Goal: Transaction & Acquisition: Purchase product/service

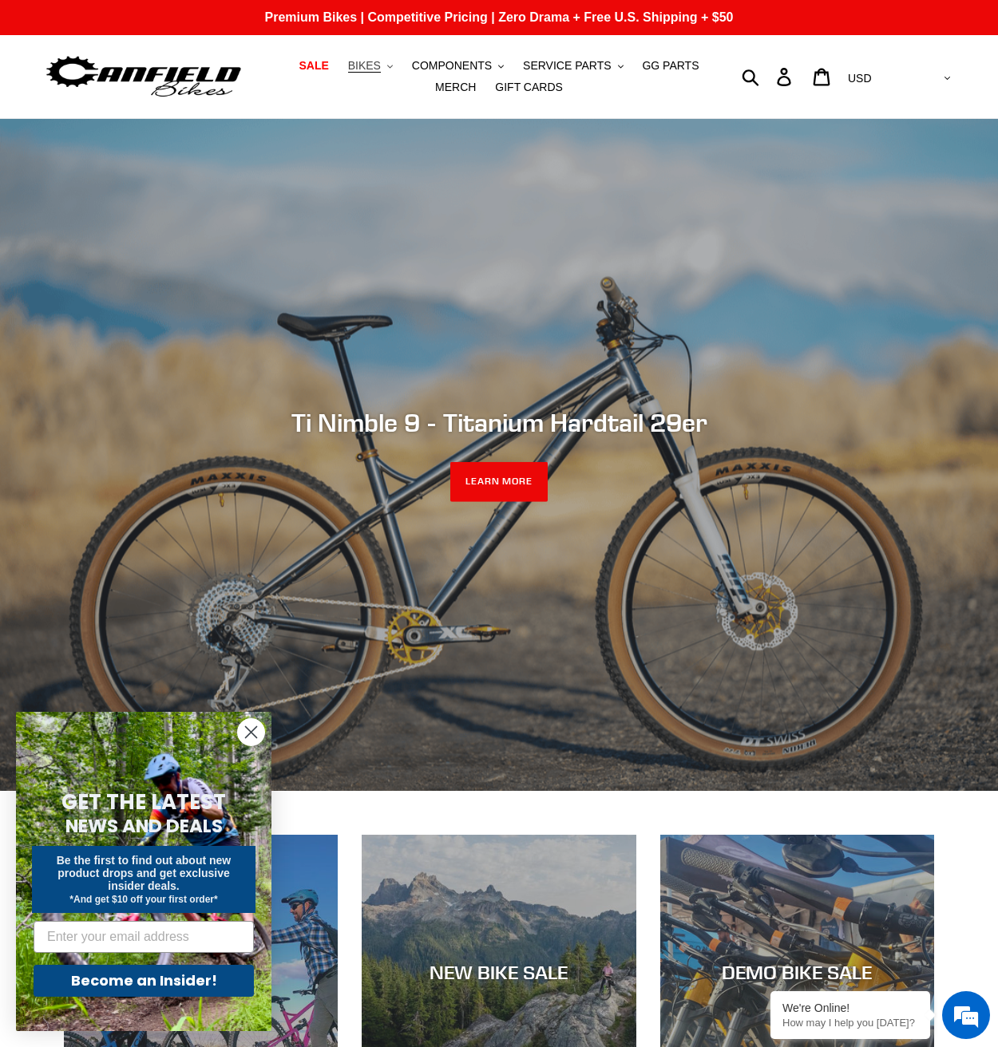
click at [353, 68] on span "BIKES" at bounding box center [364, 66] width 33 height 14
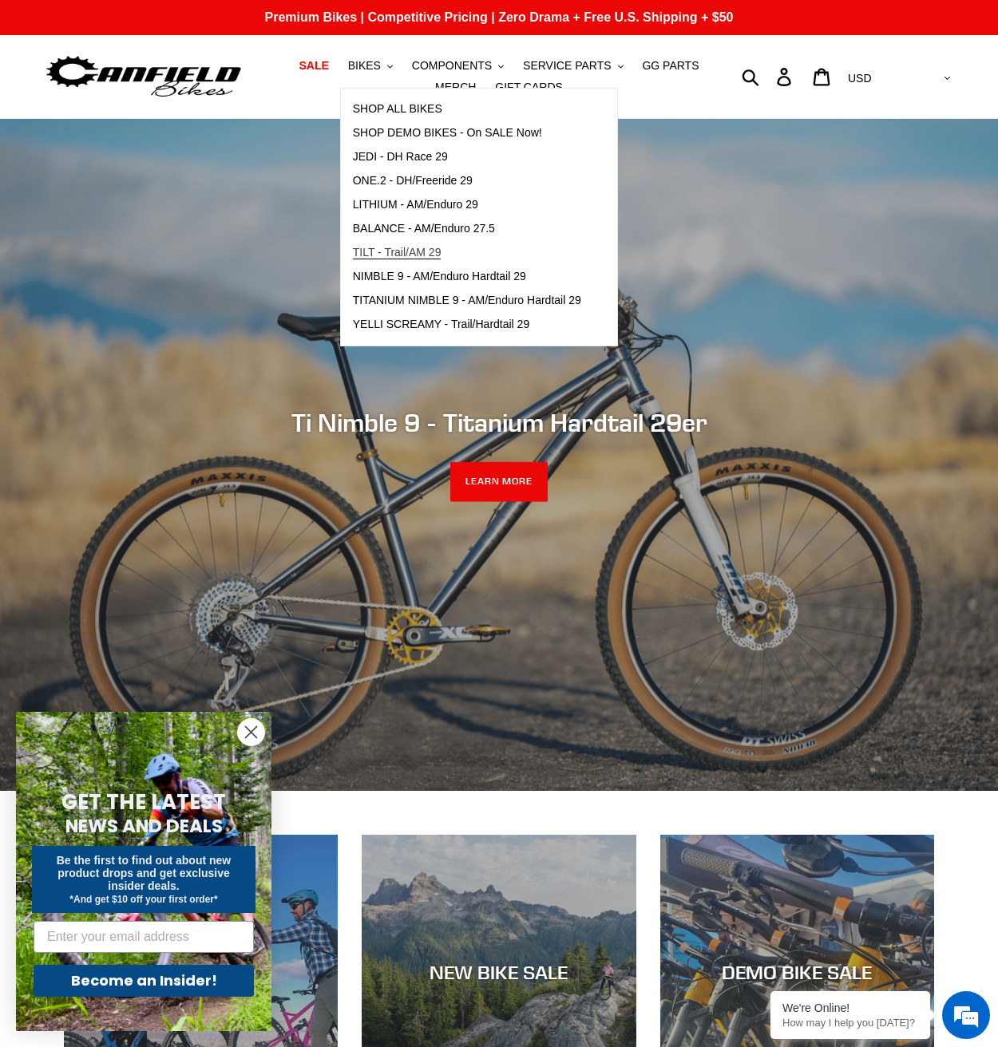
click at [373, 249] on span "TILT - Trail/AM 29" at bounding box center [397, 253] width 89 height 14
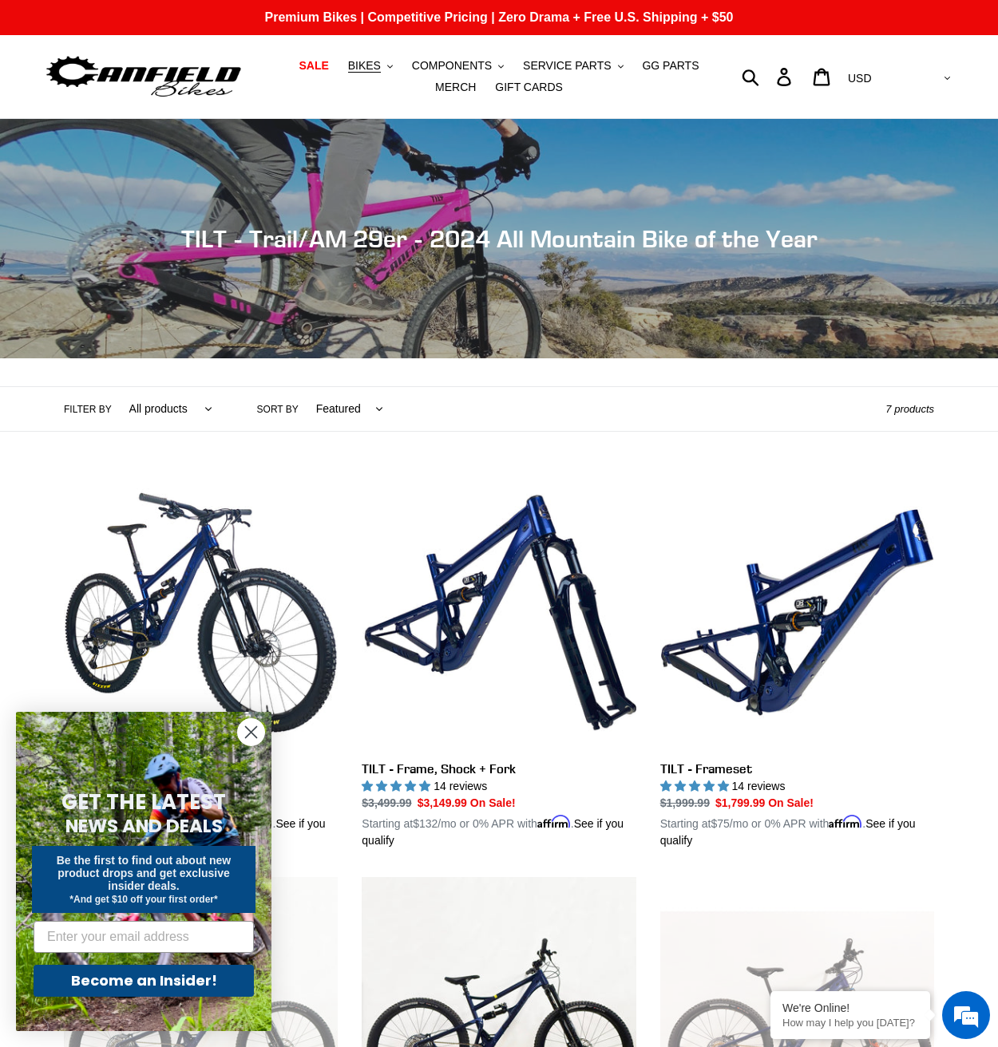
click at [249, 741] on circle "Close dialog" at bounding box center [251, 732] width 26 height 26
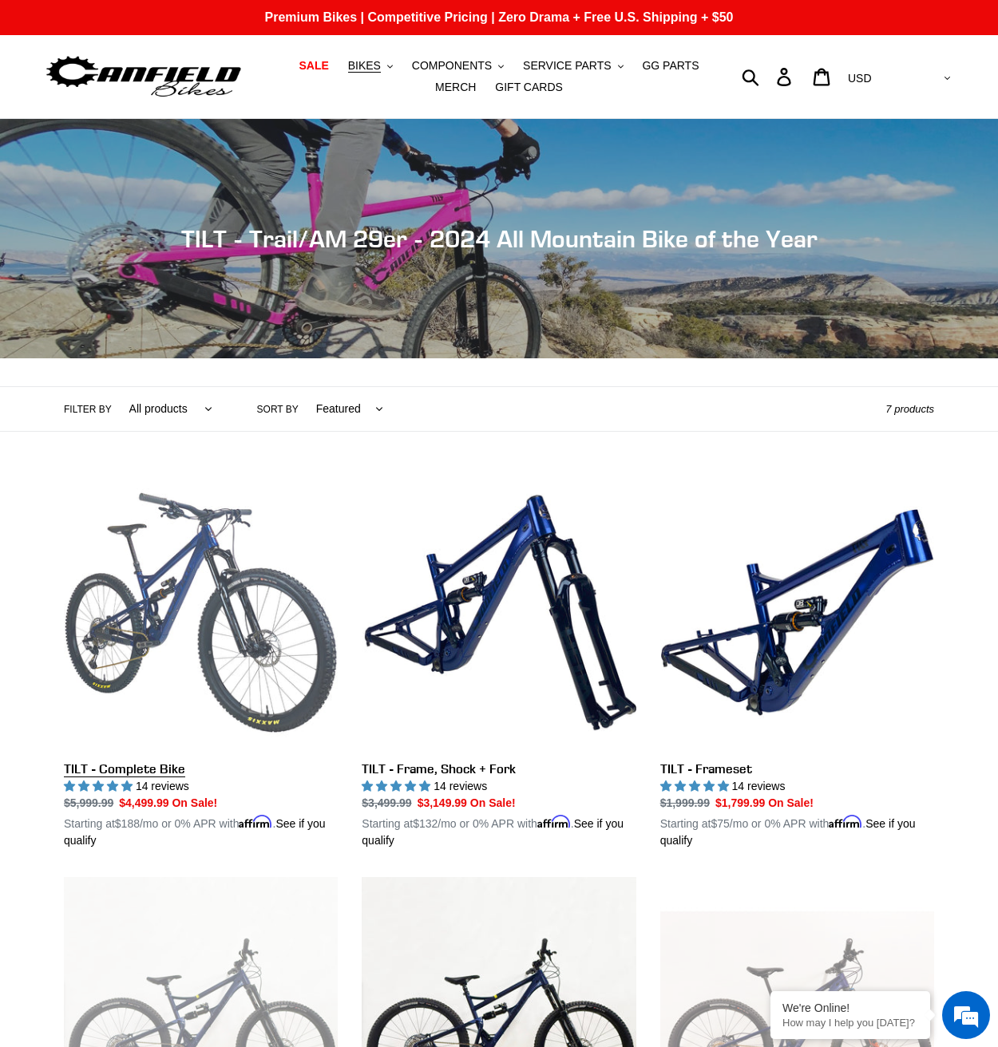
click at [176, 583] on link "TILT - Complete Bike" at bounding box center [201, 662] width 274 height 373
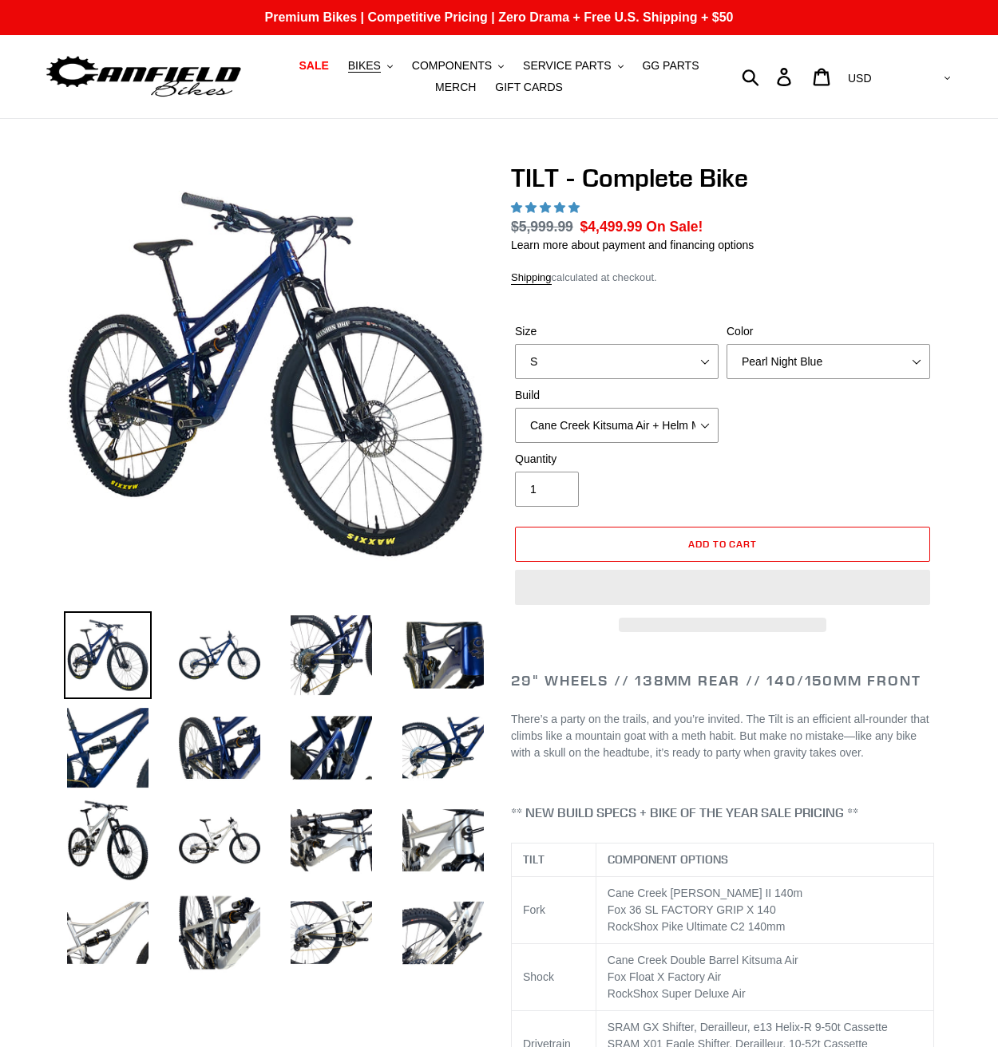
select select "highest-rating"
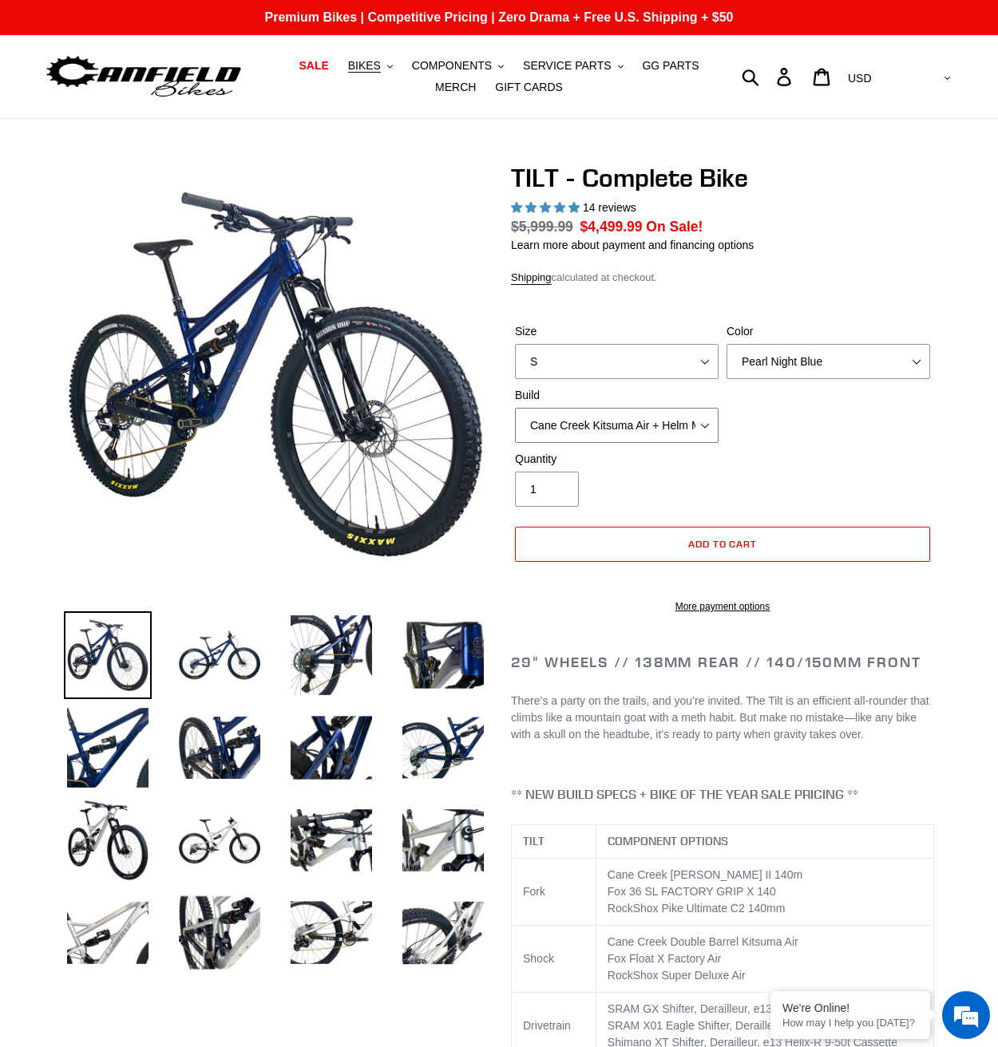
click at [589, 427] on select "Cane Creek Kitsuma Air + Helm MKII 140 + SRAM GX Cane Creek Kitsuma Air + Helm …" at bounding box center [616, 425] width 203 height 35
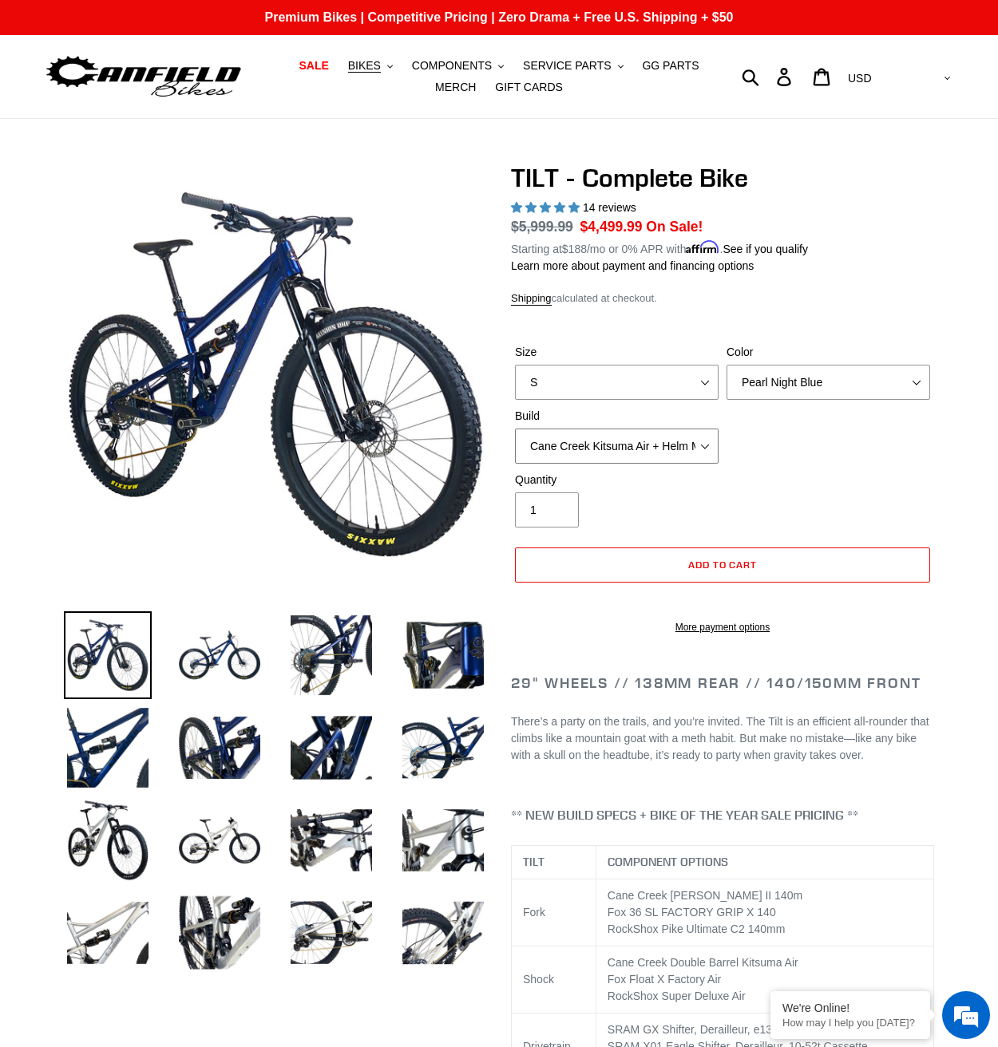
click at [585, 448] on select "Cane Creek Kitsuma Air + Helm MKII 140 + SRAM GX Cane Creek Kitsuma Air + Helm …" at bounding box center [616, 446] width 203 height 35
click at [642, 381] on select "S M L" at bounding box center [616, 382] width 203 height 35
select select "L"
click at [515, 365] on select "S M L" at bounding box center [616, 382] width 203 height 35
click at [762, 397] on select "Pearl Night Blue Stealth Silver Raw" at bounding box center [827, 382] width 203 height 35
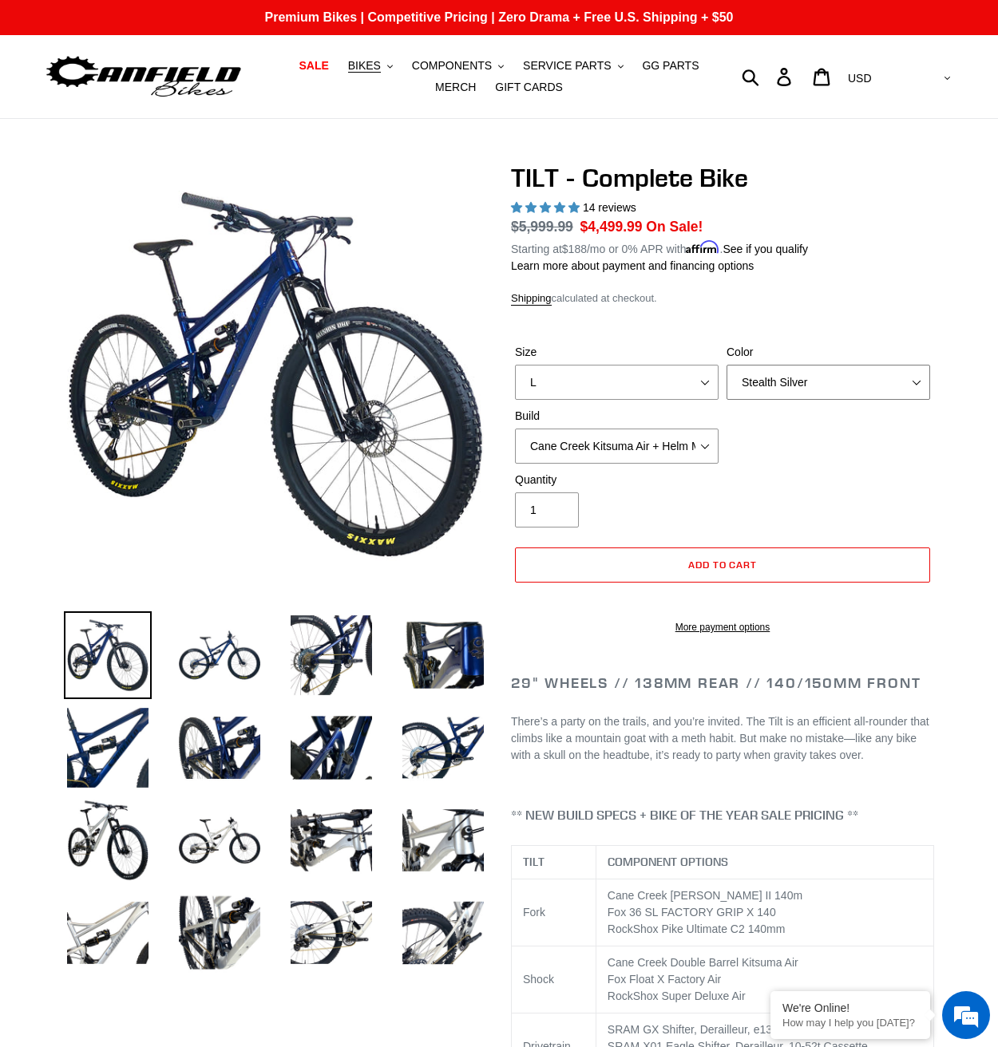
click at [726, 365] on select "Pearl Night Blue Stealth Silver Raw" at bounding box center [827, 382] width 203 height 35
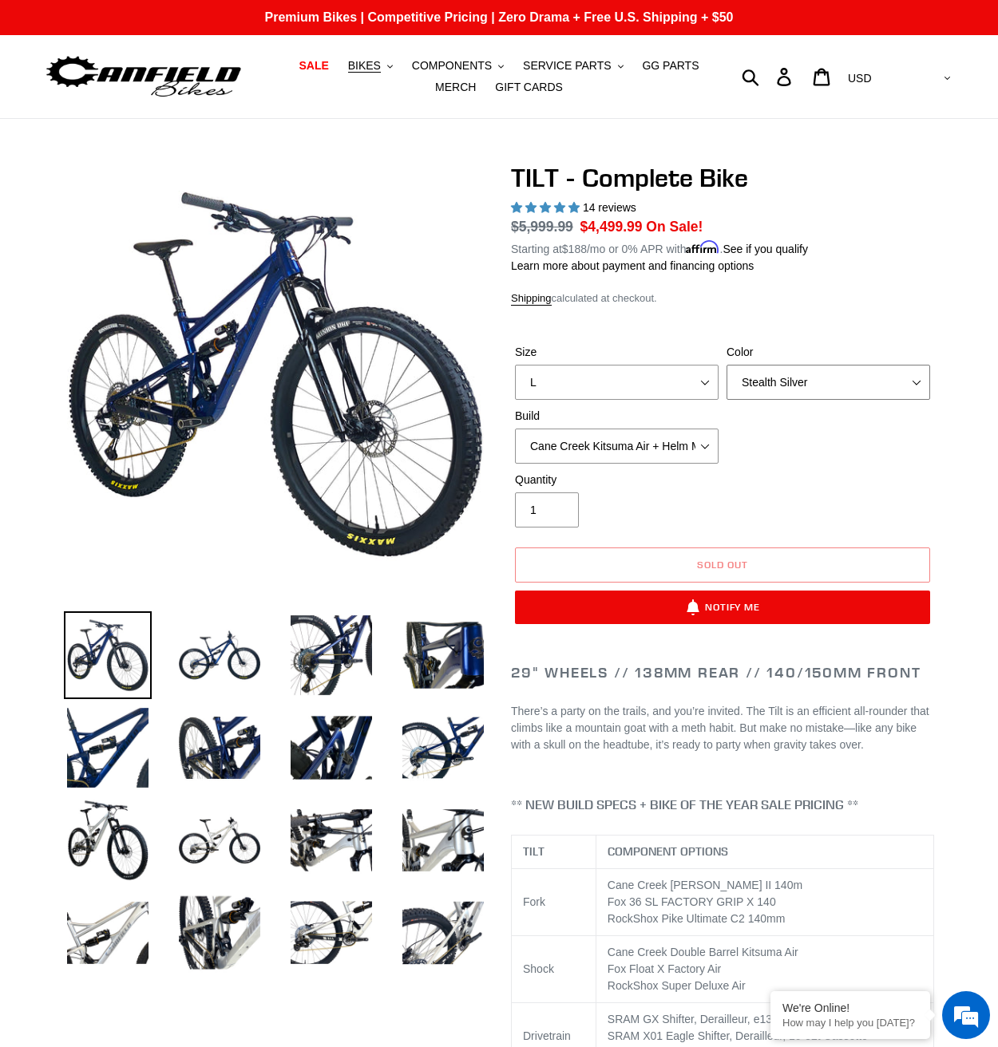
click at [826, 379] on select "Pearl Night Blue Stealth Silver Raw" at bounding box center [827, 382] width 203 height 35
select select "Raw"
click at [726, 365] on select "Pearl Night Blue Stealth Silver Raw" at bounding box center [827, 382] width 203 height 35
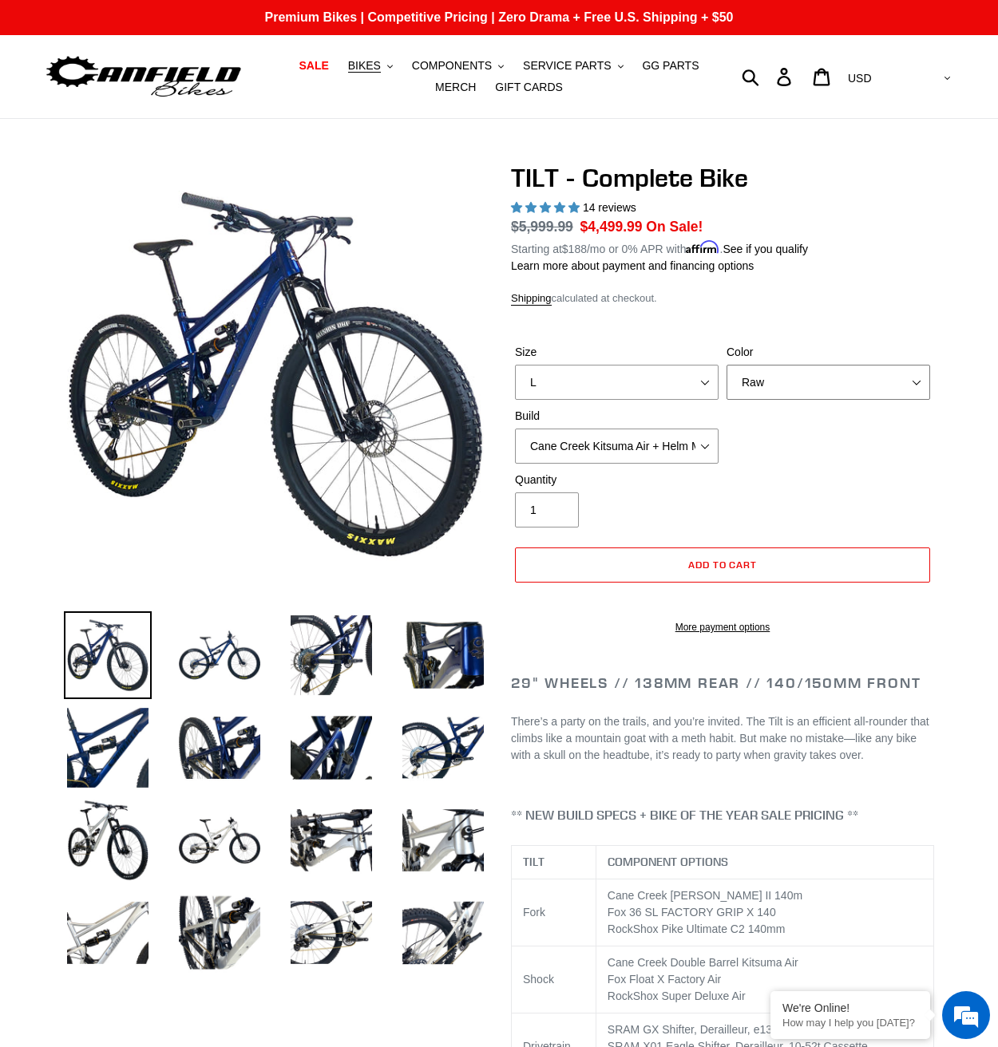
drag, startPoint x: 818, startPoint y: 375, endPoint x: 812, endPoint y: 383, distance: 9.7
click at [818, 375] on select "Pearl Night Blue Stealth Silver Raw" at bounding box center [827, 382] width 203 height 35
click at [649, 502] on div "Quantity 1" at bounding box center [616, 500] width 211 height 56
click at [674, 450] on select "Cane Creek Kitsuma Air + Helm MKII 140 + SRAM GX Cane Creek Kitsuma Air + Helm …" at bounding box center [616, 446] width 203 height 35
click at [515, 429] on select "Cane Creek Kitsuma Air + Helm MKII 140 + SRAM GX Cane Creek Kitsuma Air + Helm …" at bounding box center [616, 446] width 203 height 35
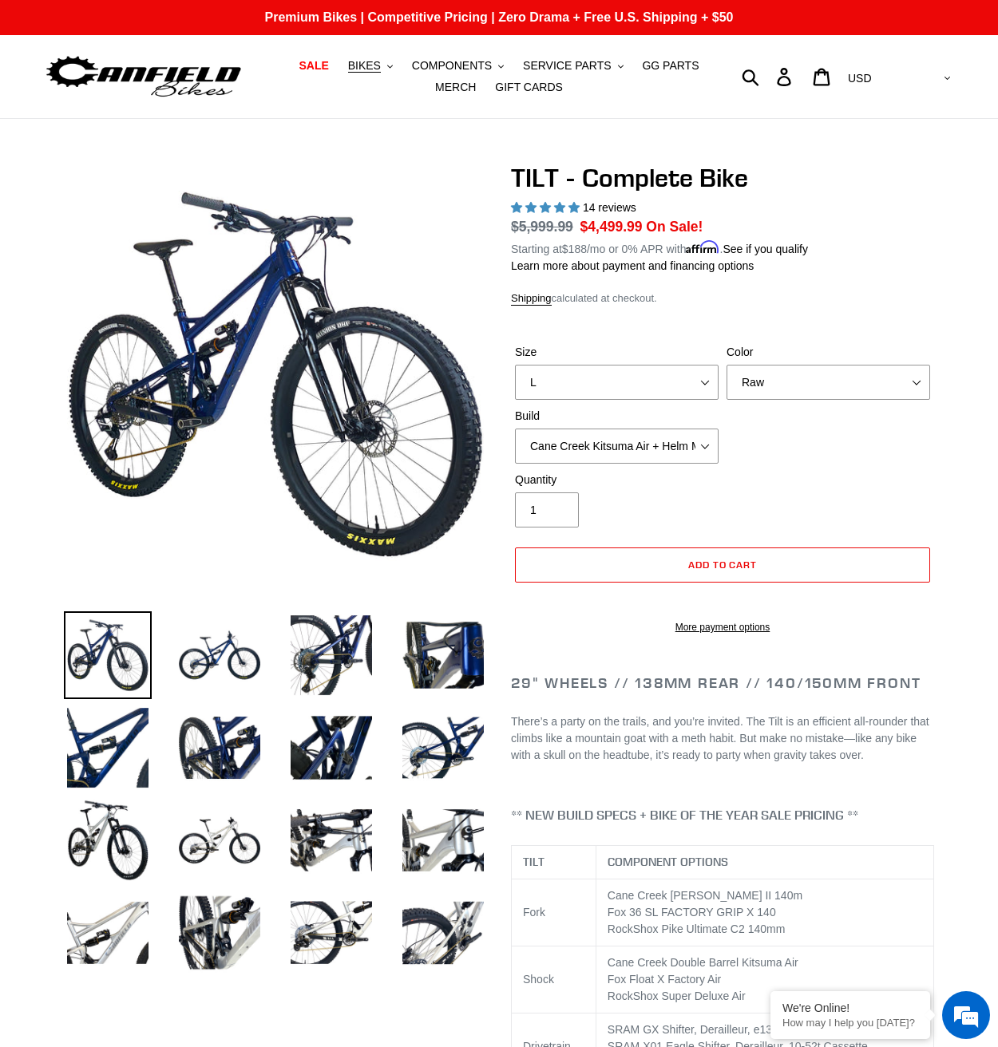
click at [618, 462] on div "Size S M L Color Pearl Night Blue Stealth Silver Raw Build Cane Creek Kitsuma A…" at bounding box center [722, 408] width 423 height 128
click at [643, 441] on select "Cane Creek Kitsuma Air + Helm MKII 140 + SRAM GX Cane Creek Kitsuma Air + Helm …" at bounding box center [616, 446] width 203 height 35
click at [515, 429] on select "Cane Creek Kitsuma Air + Helm MKII 140 + SRAM GX Cane Creek Kitsuma Air + Helm …" at bounding box center [616, 446] width 203 height 35
click at [622, 445] on select "Cane Creek Kitsuma Air + Helm MKII 140 + SRAM GX Cane Creek Kitsuma Air + Helm …" at bounding box center [616, 445] width 203 height 35
select select "RockShox SD ULT + Pike ULT 140 + SRAM XO"
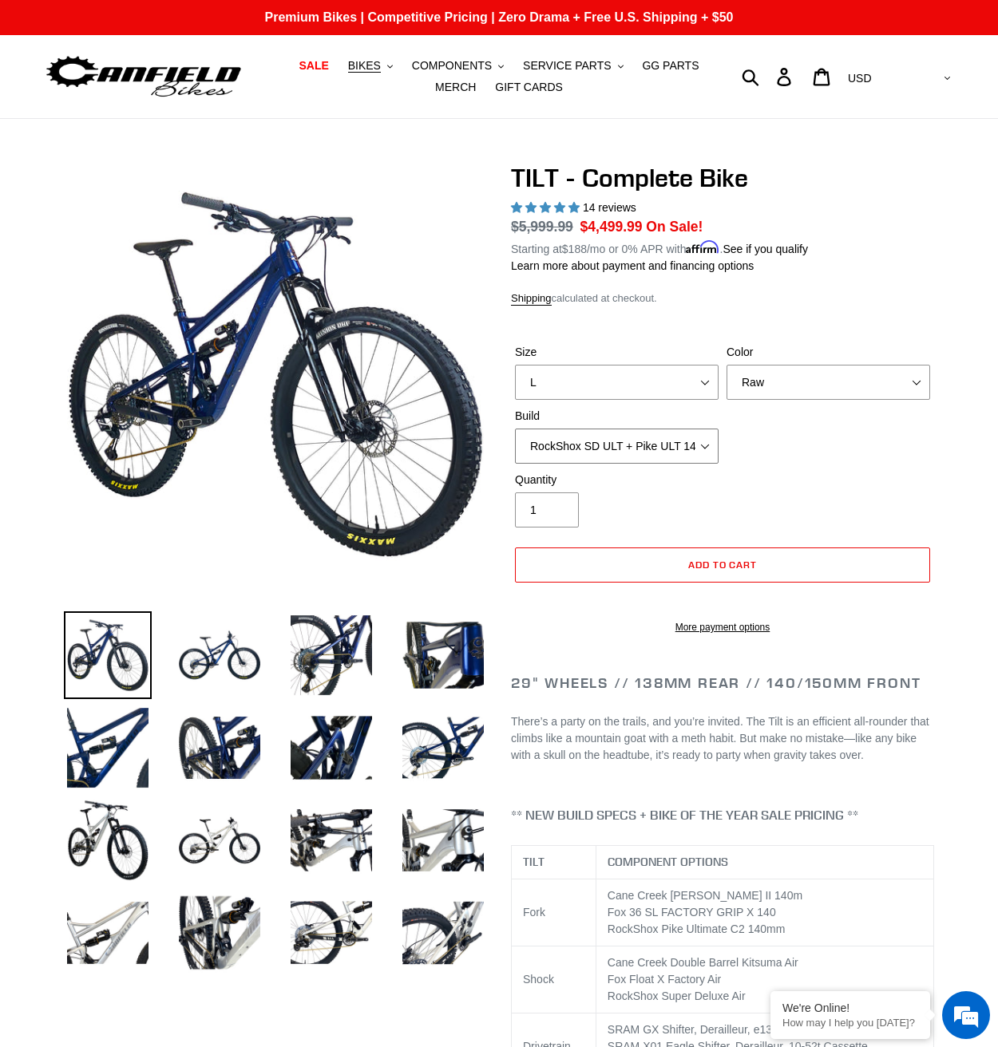
click at [515, 429] on select "Cane Creek Kitsuma Air + Helm MKII 140 + SRAM GX Cane Creek Kitsuma Air + Helm …" at bounding box center [616, 446] width 203 height 35
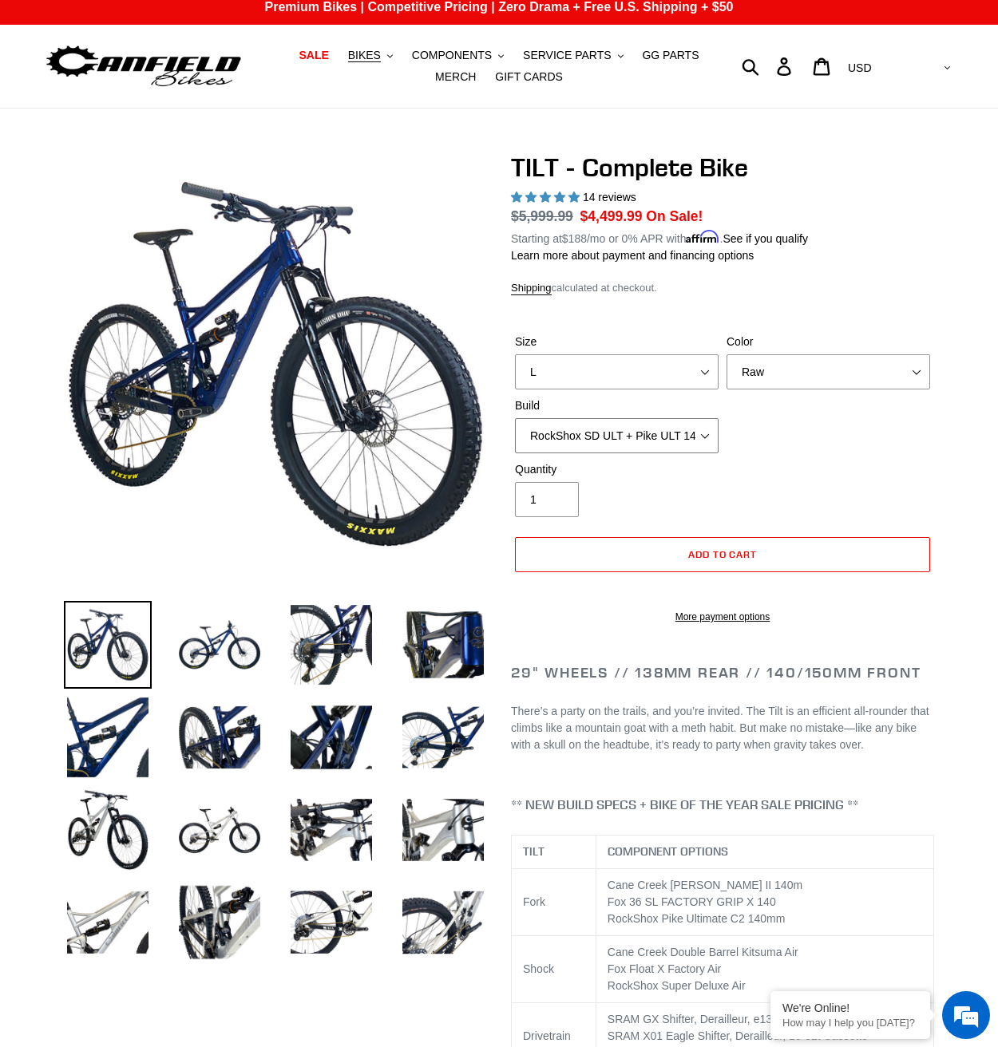
scroll to position [479, 0]
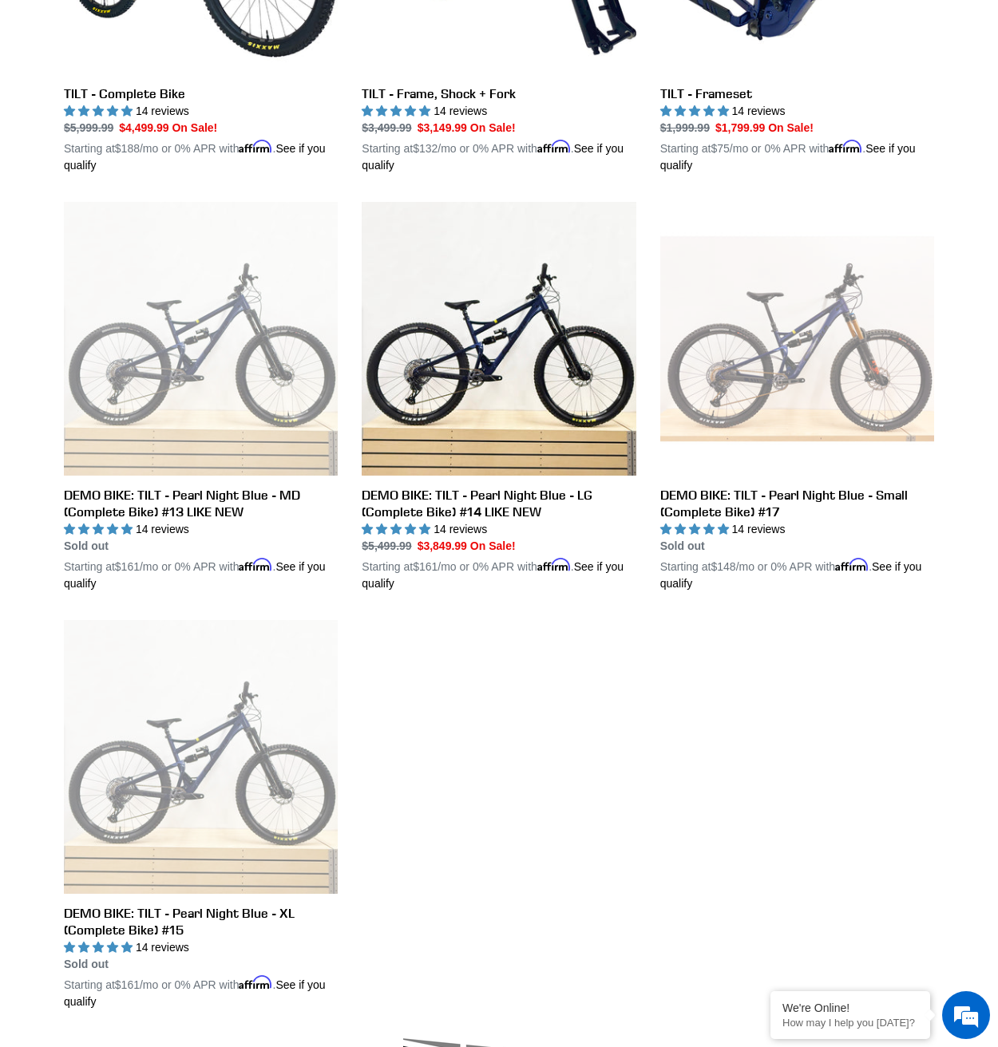
drag, startPoint x: 618, startPoint y: 768, endPoint x: 620, endPoint y: 732, distance: 36.7
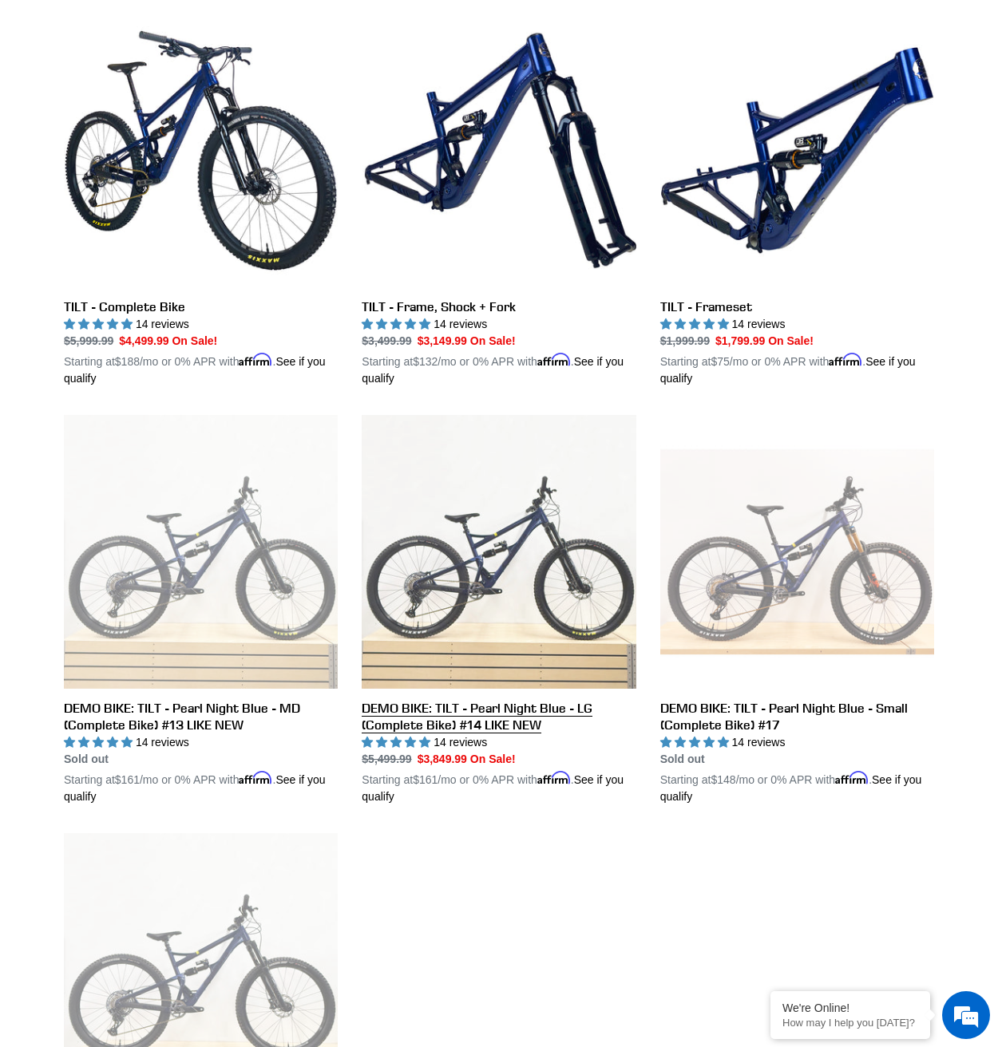
scroll to position [433, 0]
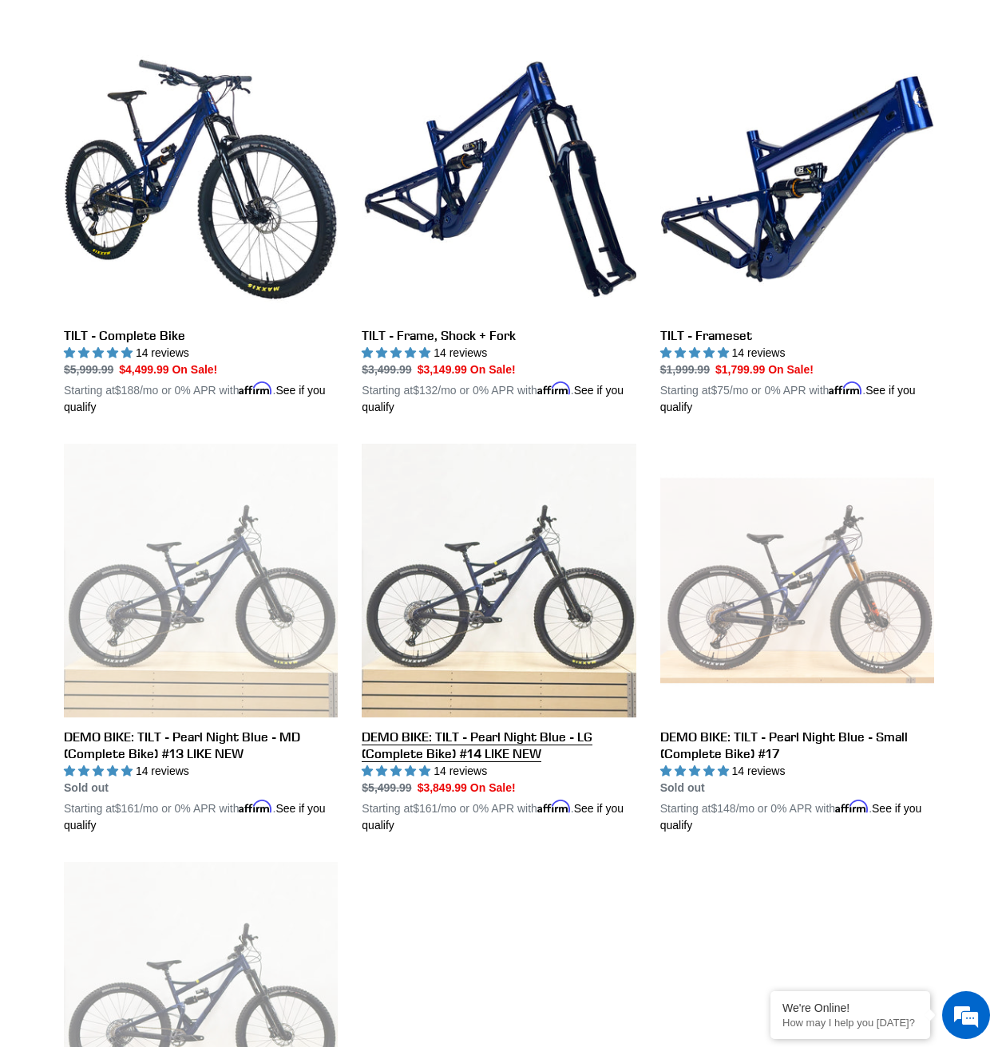
click at [535, 591] on link "DEMO BIKE: TILT - Pearl Night Blue - LG (Complete Bike) #14 LIKE NEW" at bounding box center [499, 639] width 274 height 390
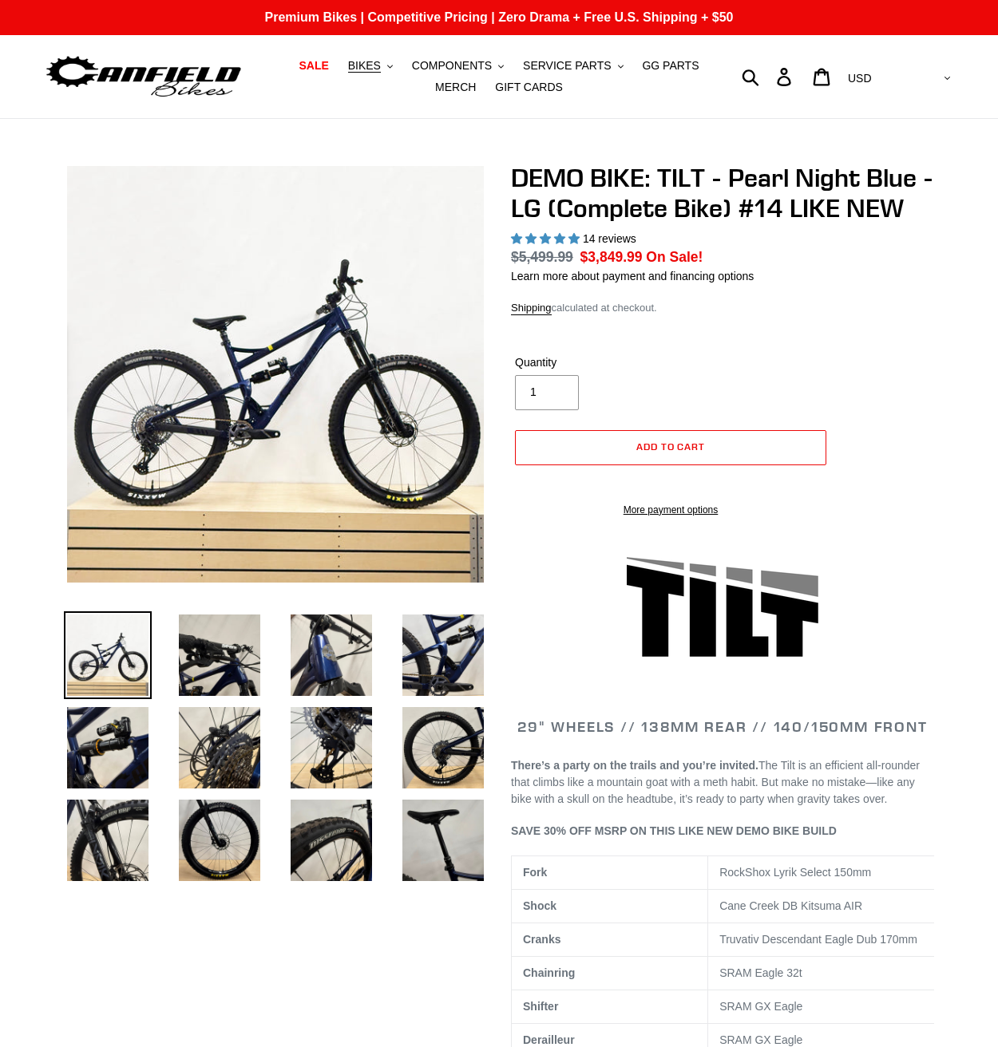
select select "highest-rating"
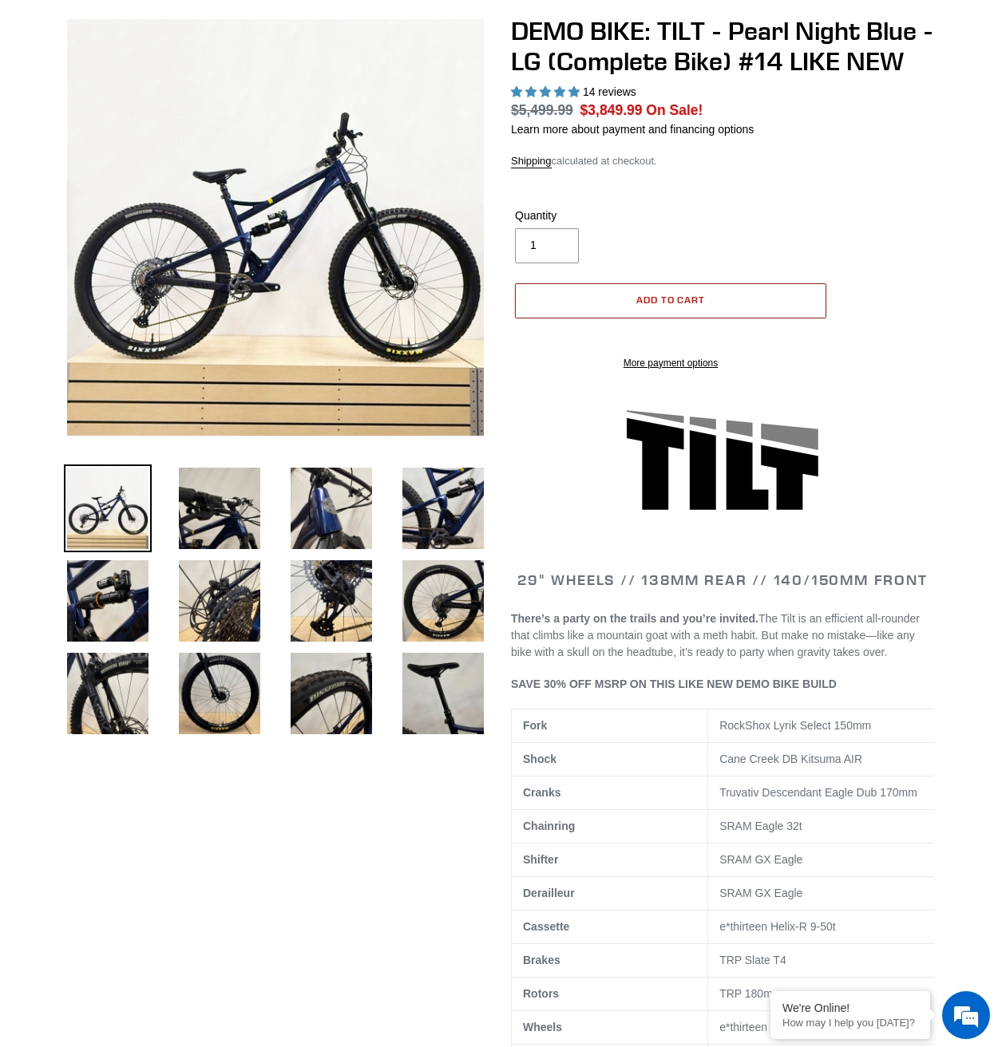
scroll to position [160, 0]
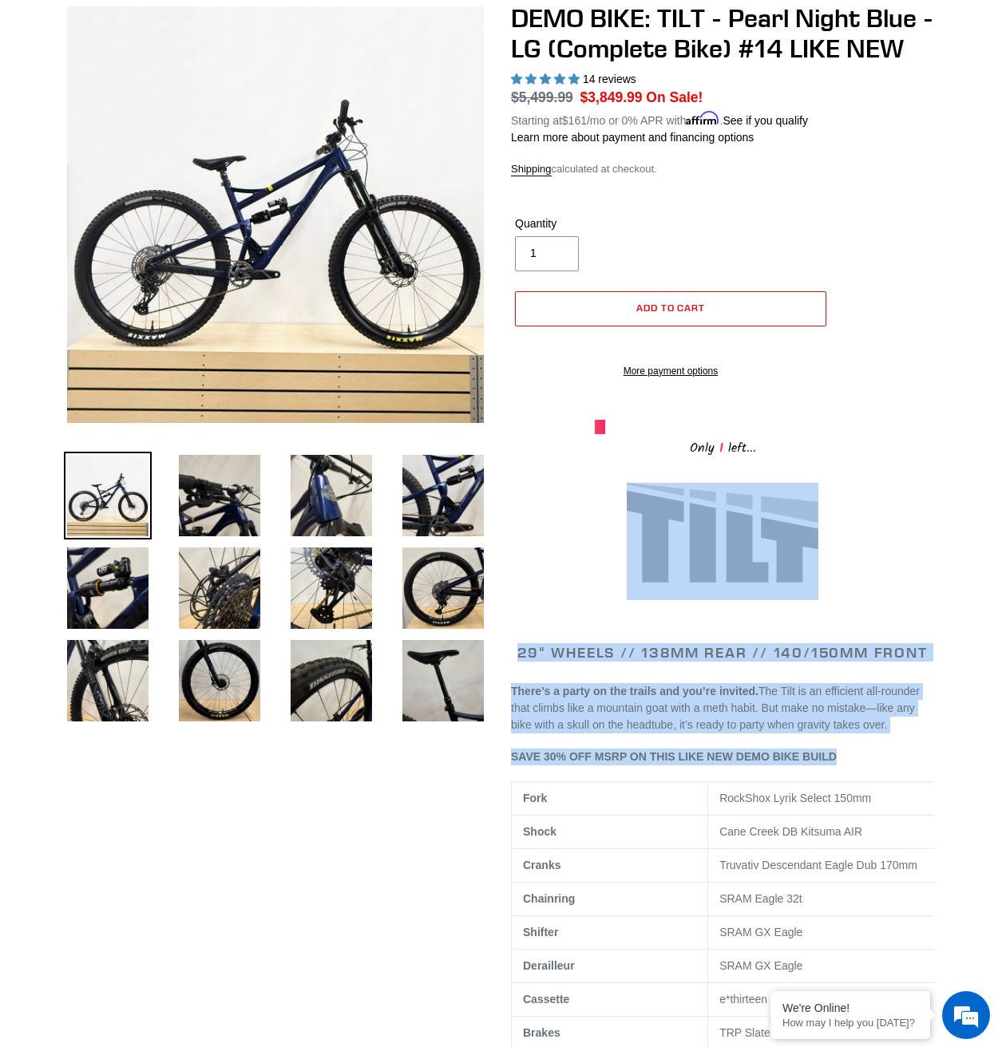
drag, startPoint x: 522, startPoint y: 605, endPoint x: 897, endPoint y: 769, distance: 409.5
click at [897, 765] on p "SAVE 30% OFF MSRP ON THIS LIKE NEW DEMO BIKE BUILD" at bounding box center [722, 757] width 423 height 17
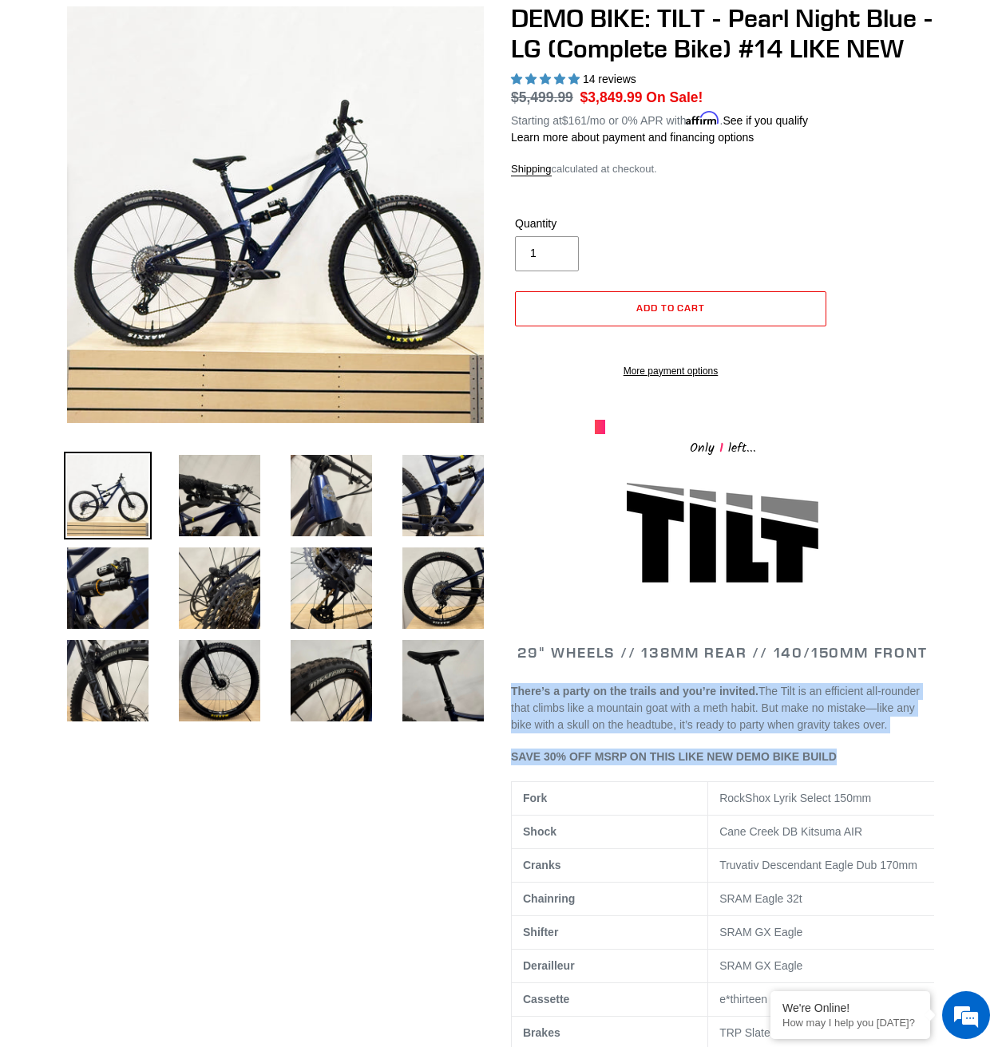
drag, startPoint x: 897, startPoint y: 768, endPoint x: 936, endPoint y: 709, distance: 70.8
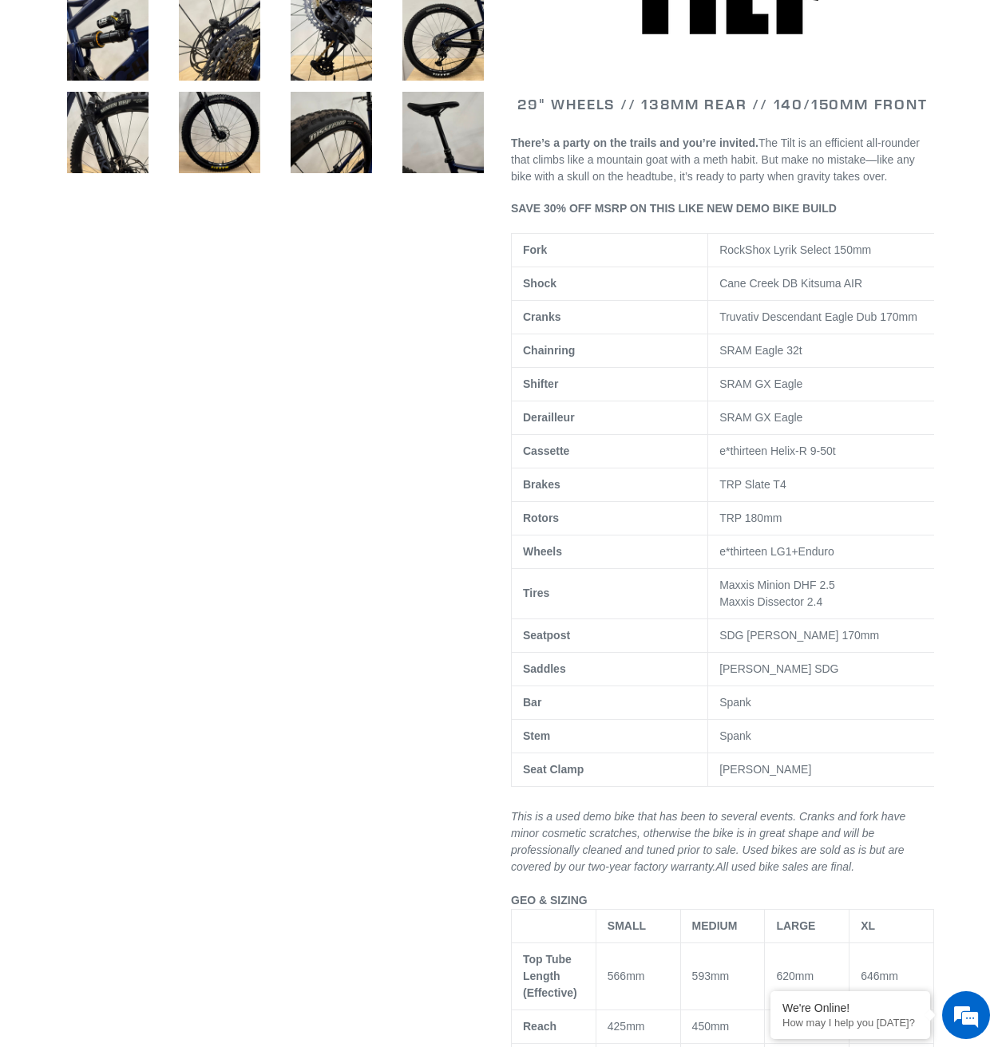
scroll to position [807, 0]
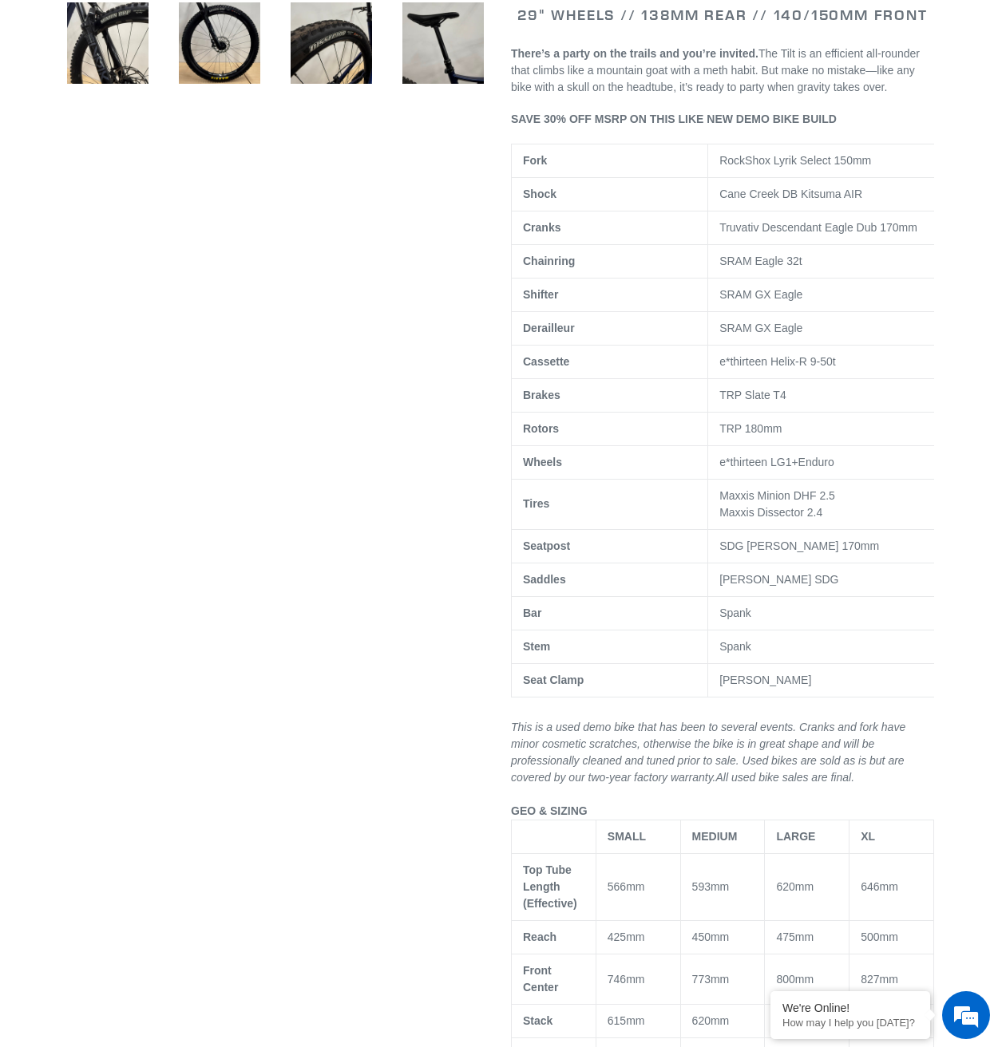
drag, startPoint x: 392, startPoint y: 629, endPoint x: 411, endPoint y: 704, distance: 77.4
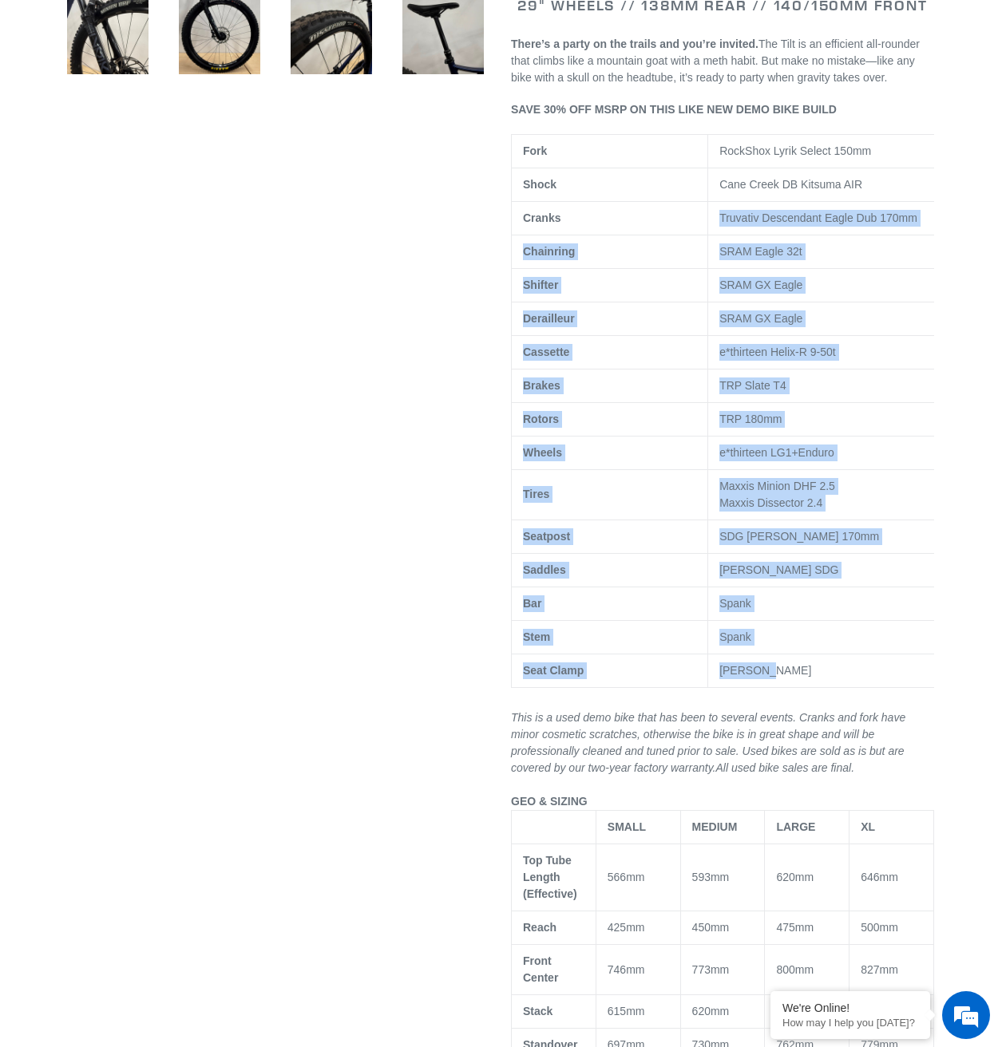
drag, startPoint x: 697, startPoint y: 240, endPoint x: 862, endPoint y: 693, distance: 481.4
click at [862, 687] on tbody "Fork RockShox Lyrik Select 150mm Shock Cane Creek DB Kitsuma AIR Cranks Truvati…" at bounding box center [730, 410] width 437 height 553
click at [862, 687] on td "[PERSON_NAME]" at bounding box center [828, 671] width 240 height 34
drag, startPoint x: 862, startPoint y: 693, endPoint x: 514, endPoint y: 168, distance: 629.9
click at [514, 168] on tbody "Fork RockShox Lyrik Select 150mm Shock Cane Creek DB Kitsuma AIR Cranks Truvati…" at bounding box center [730, 410] width 437 height 553
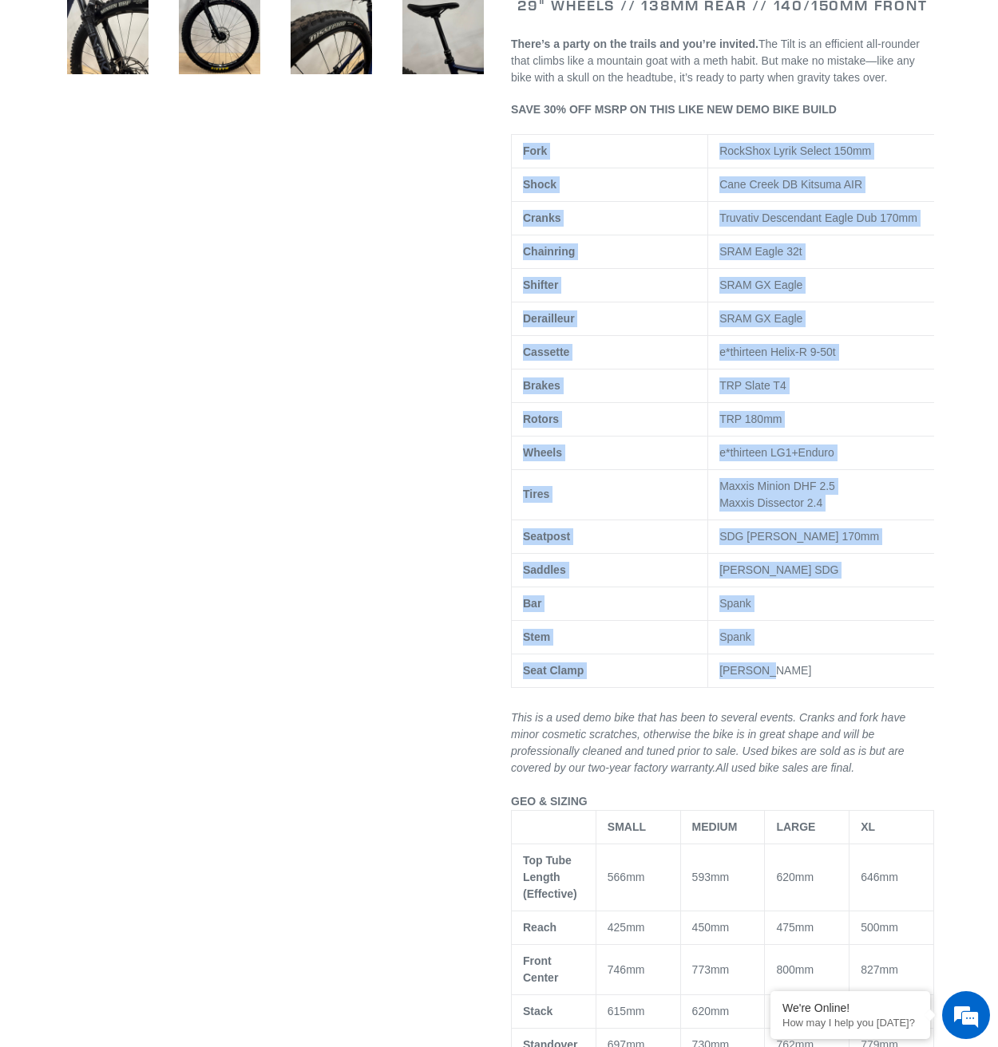
click at [514, 168] on td "Fork" at bounding box center [610, 151] width 196 height 34
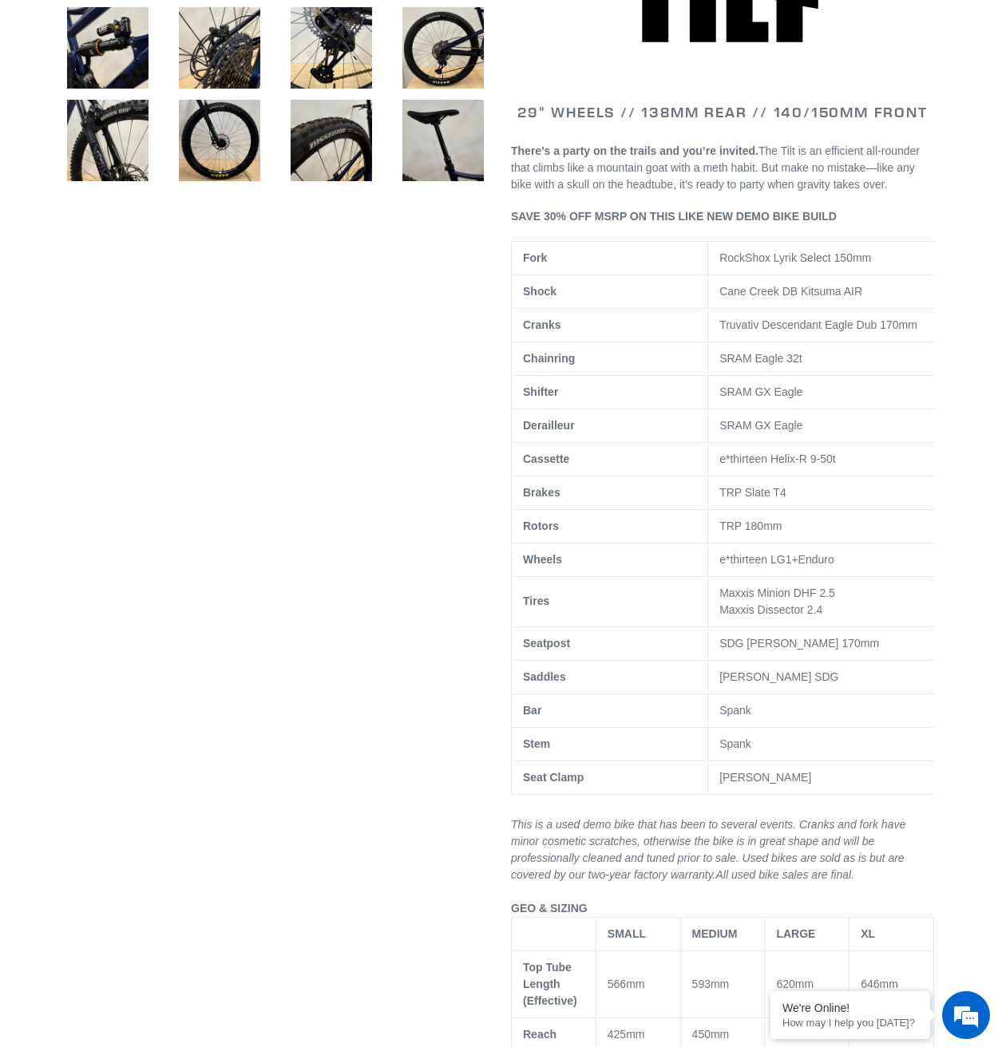
drag, startPoint x: 373, startPoint y: 410, endPoint x: 371, endPoint y: 370, distance: 39.9
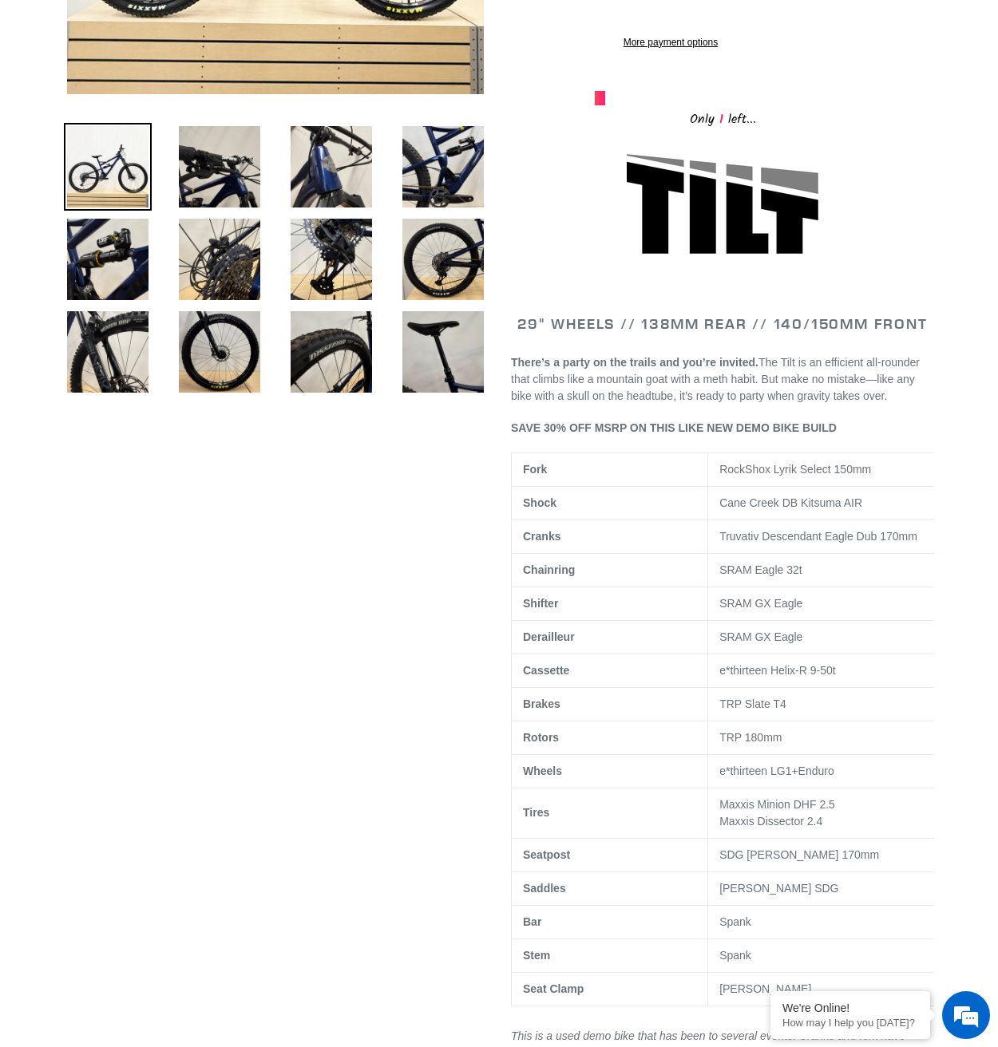
scroll to position [195, 0]
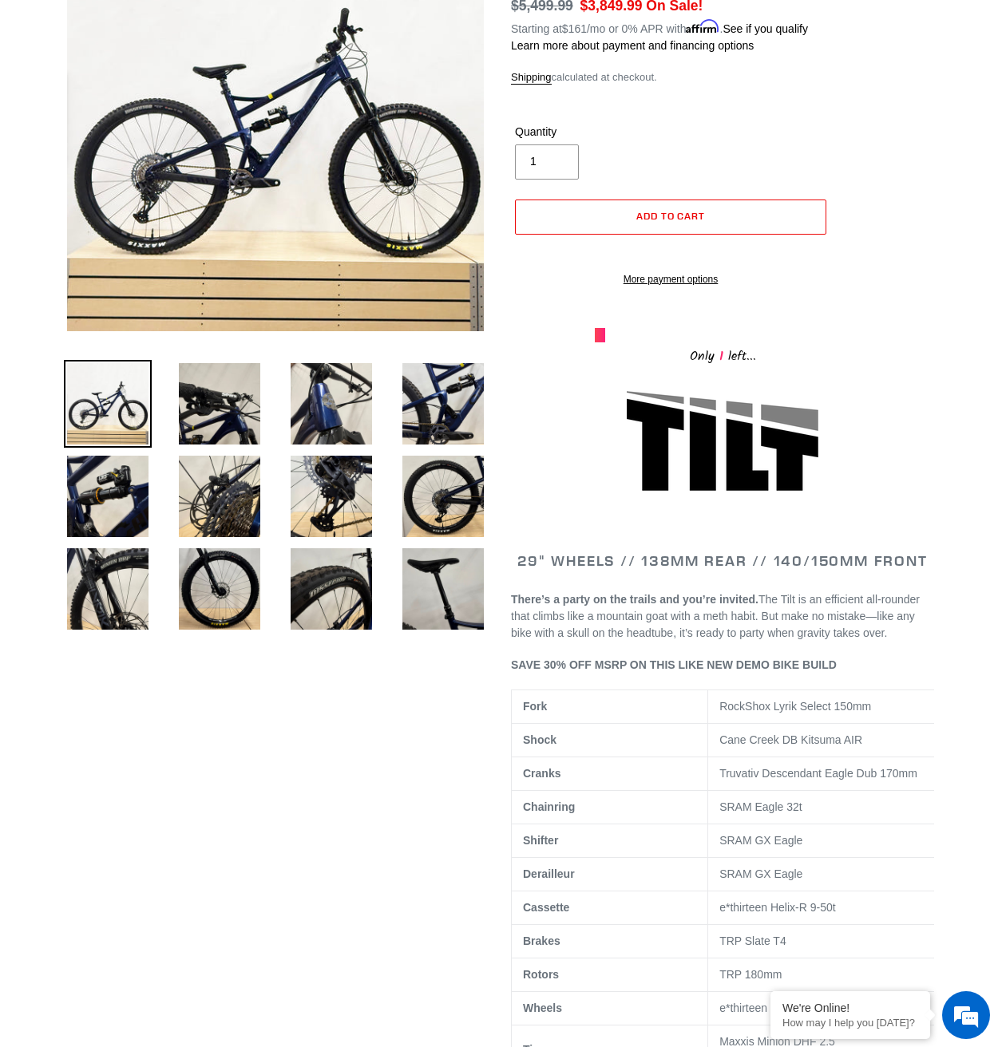
drag, startPoint x: 371, startPoint y: 370, endPoint x: 933, endPoint y: 697, distance: 649.7
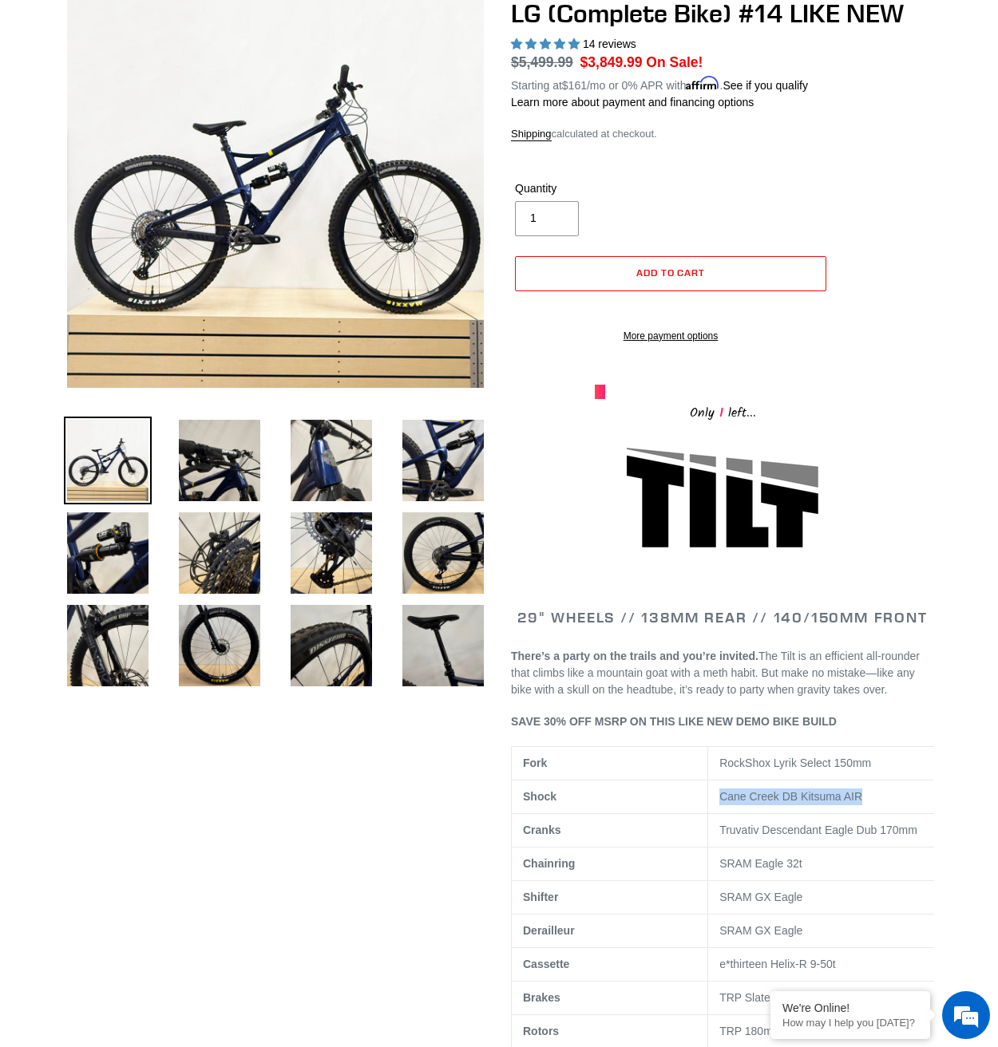
drag, startPoint x: 884, startPoint y: 812, endPoint x: 717, endPoint y: 812, distance: 167.6
click at [717, 812] on td "Cane Creek DB Kitsuma AIR" at bounding box center [828, 797] width 240 height 34
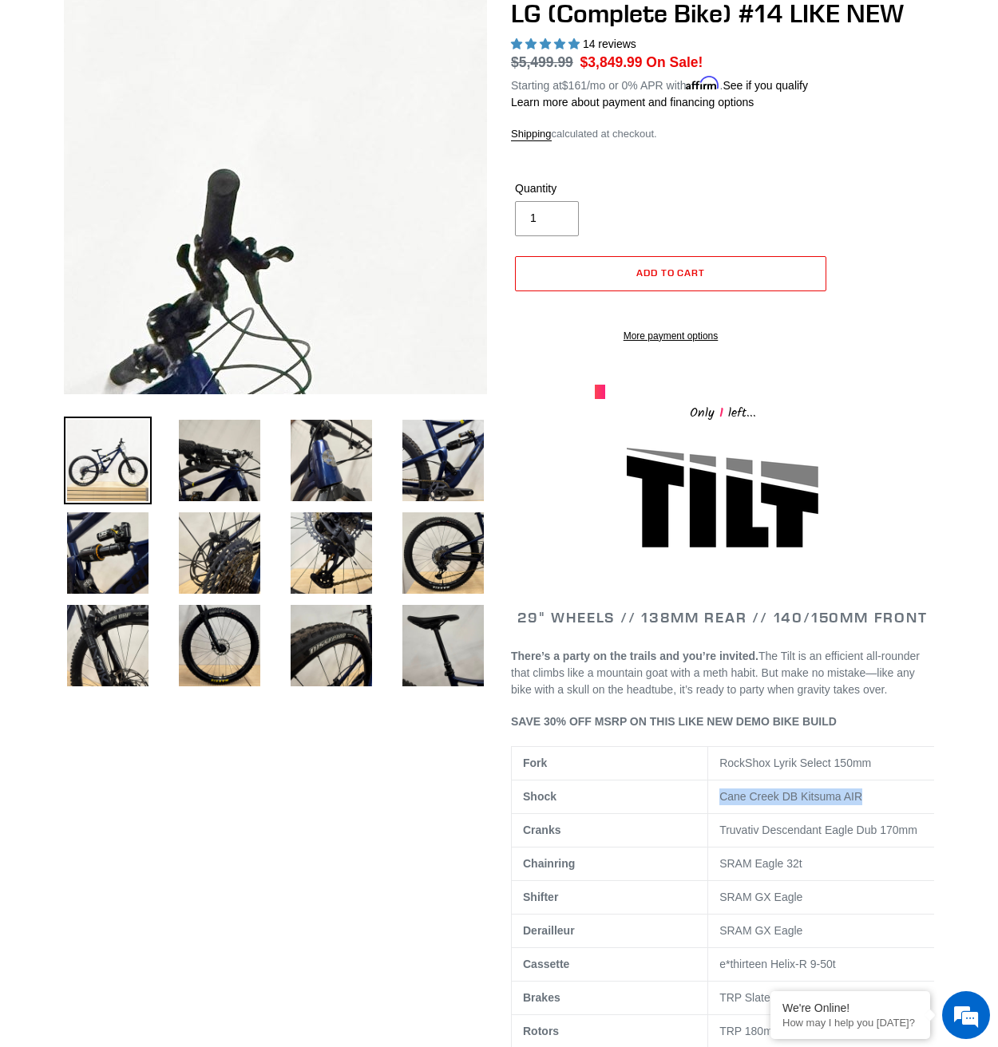
copy span "Cane Creek DB Kitsuma AIR"
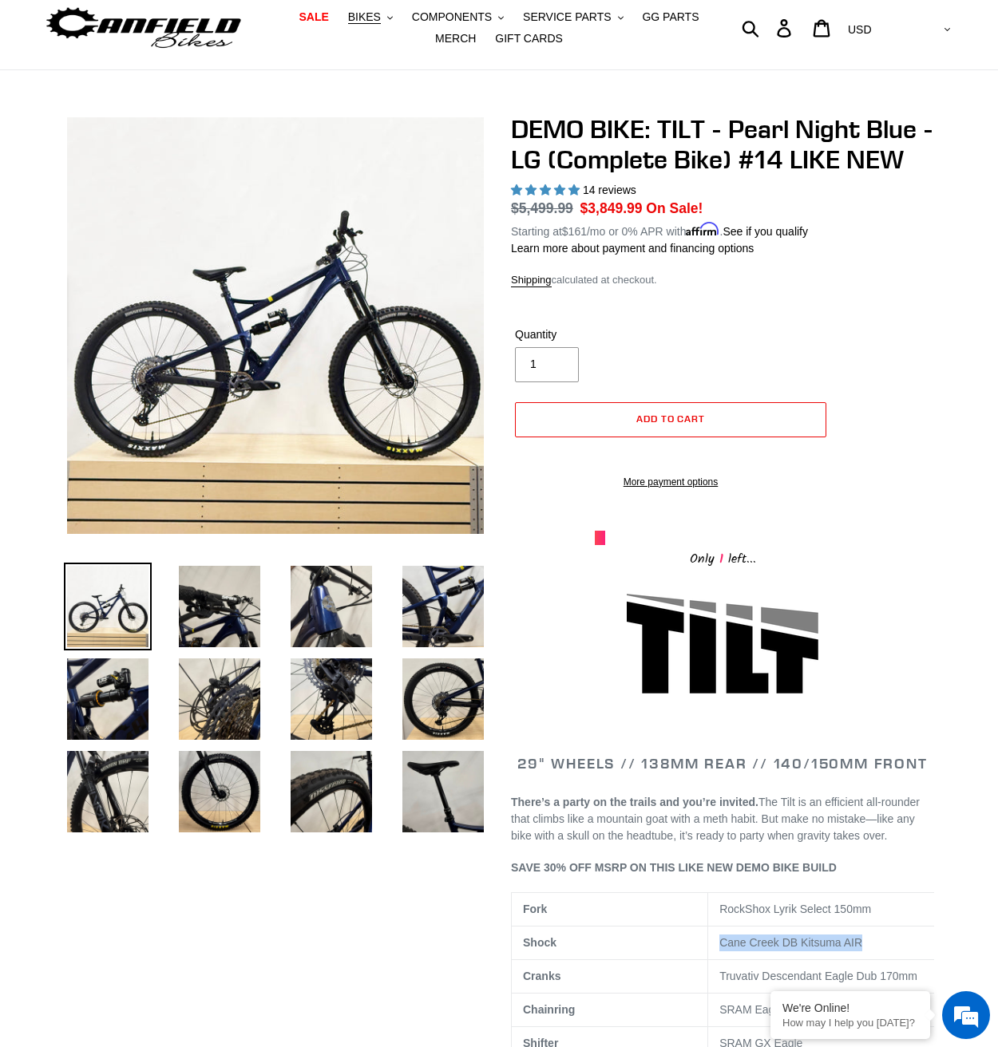
scroll to position [35, 0]
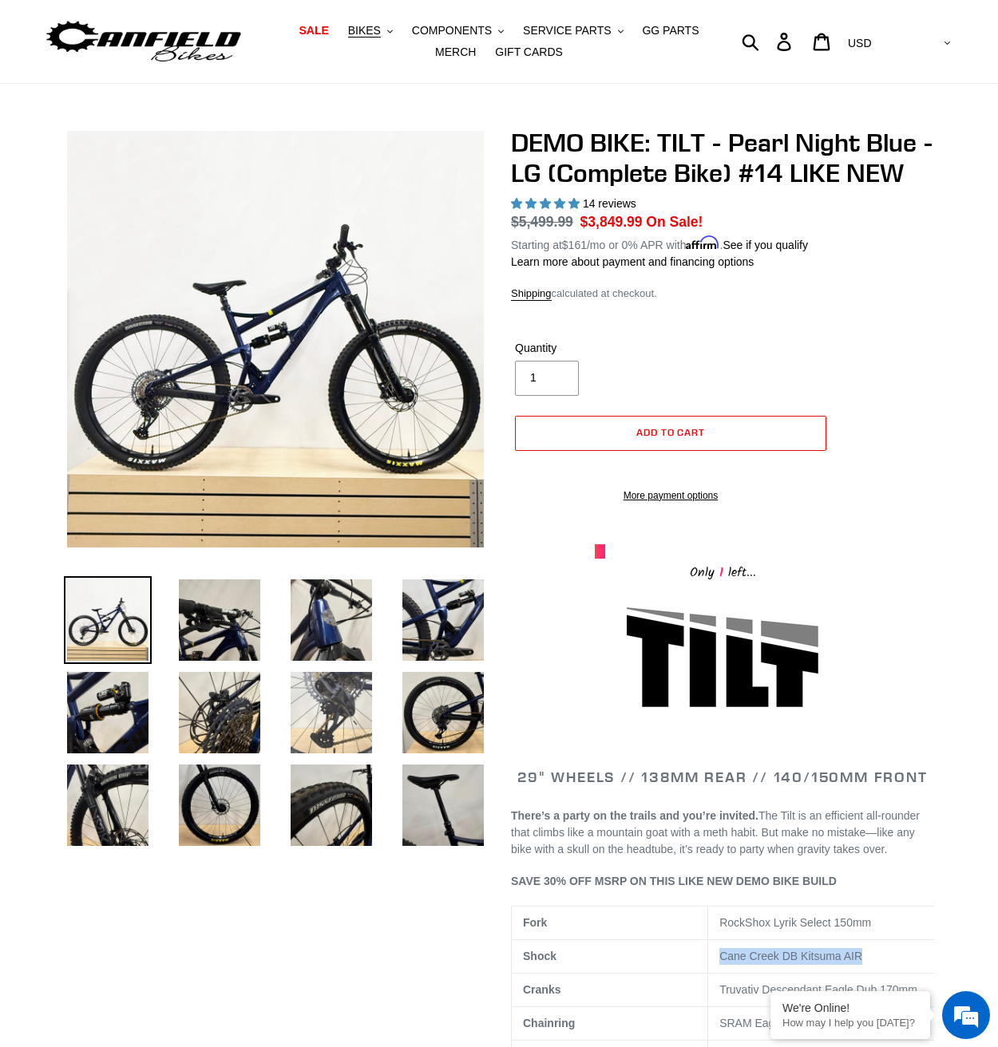
click at [318, 698] on img at bounding box center [331, 713] width 88 height 88
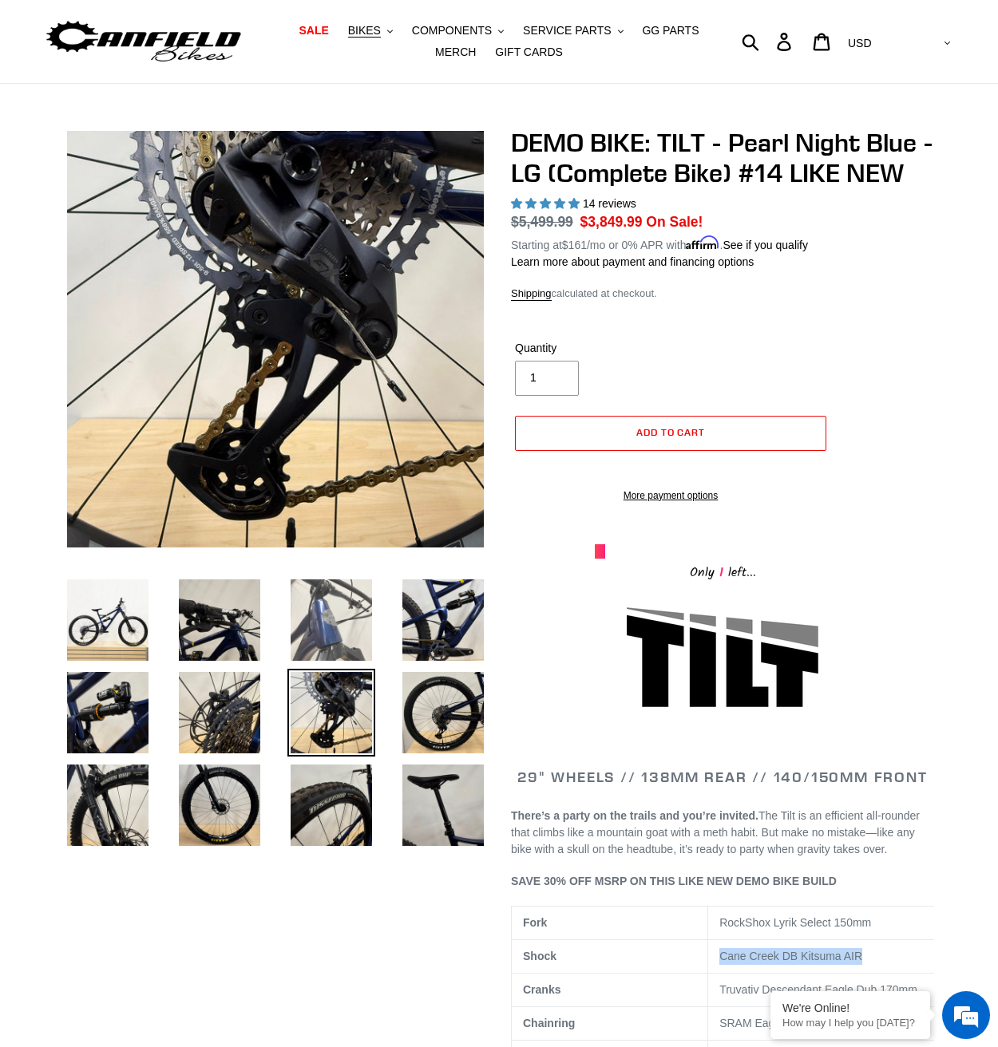
click at [301, 627] on img at bounding box center [331, 620] width 88 height 88
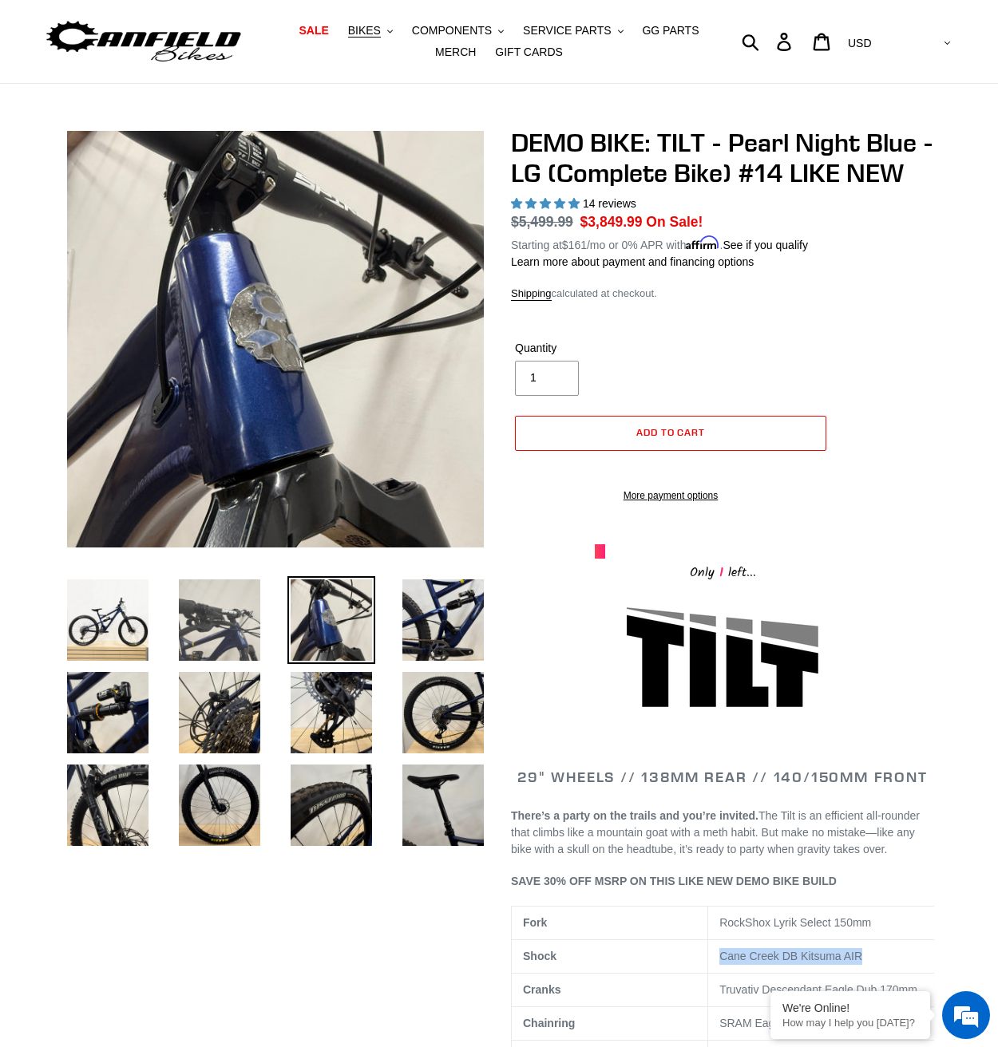
click at [211, 645] on img at bounding box center [220, 620] width 88 height 88
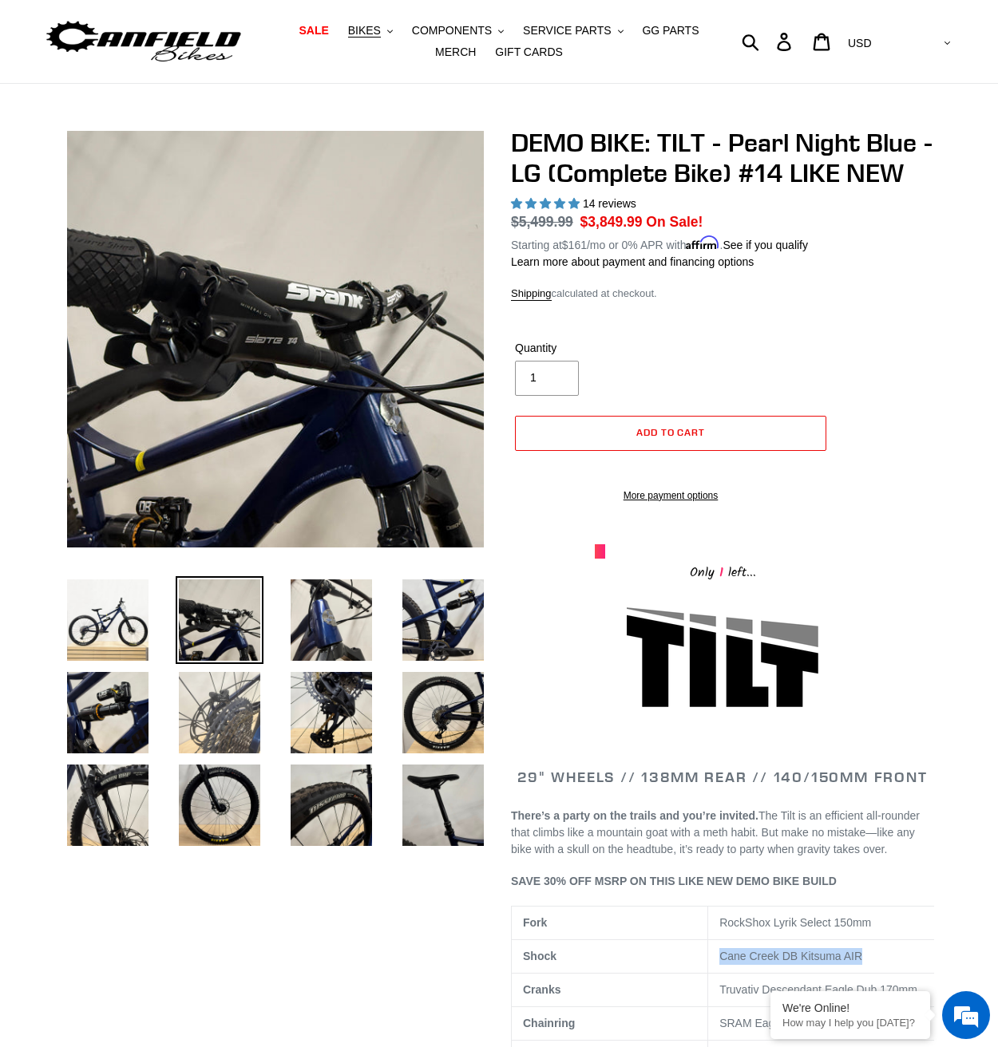
click at [221, 754] on img at bounding box center [220, 713] width 88 height 88
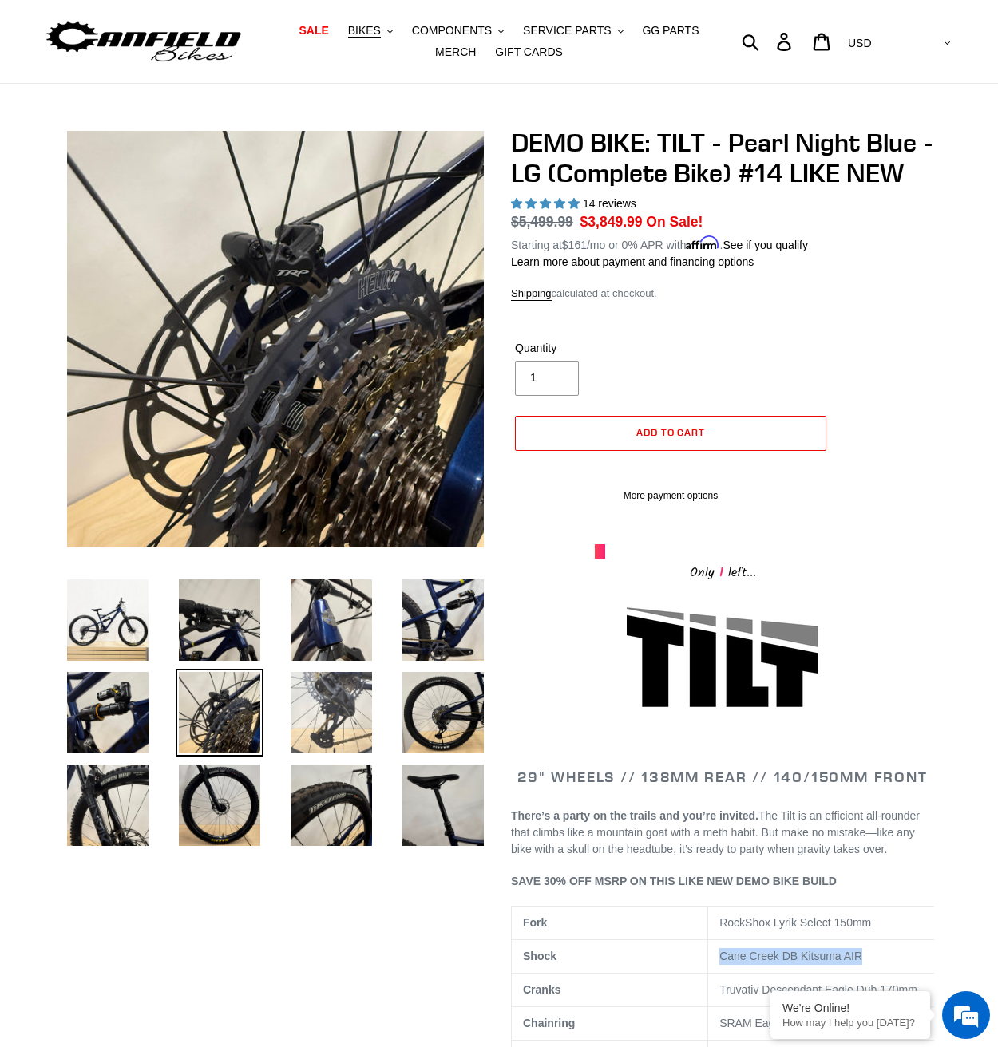
click at [294, 719] on img at bounding box center [331, 713] width 88 height 88
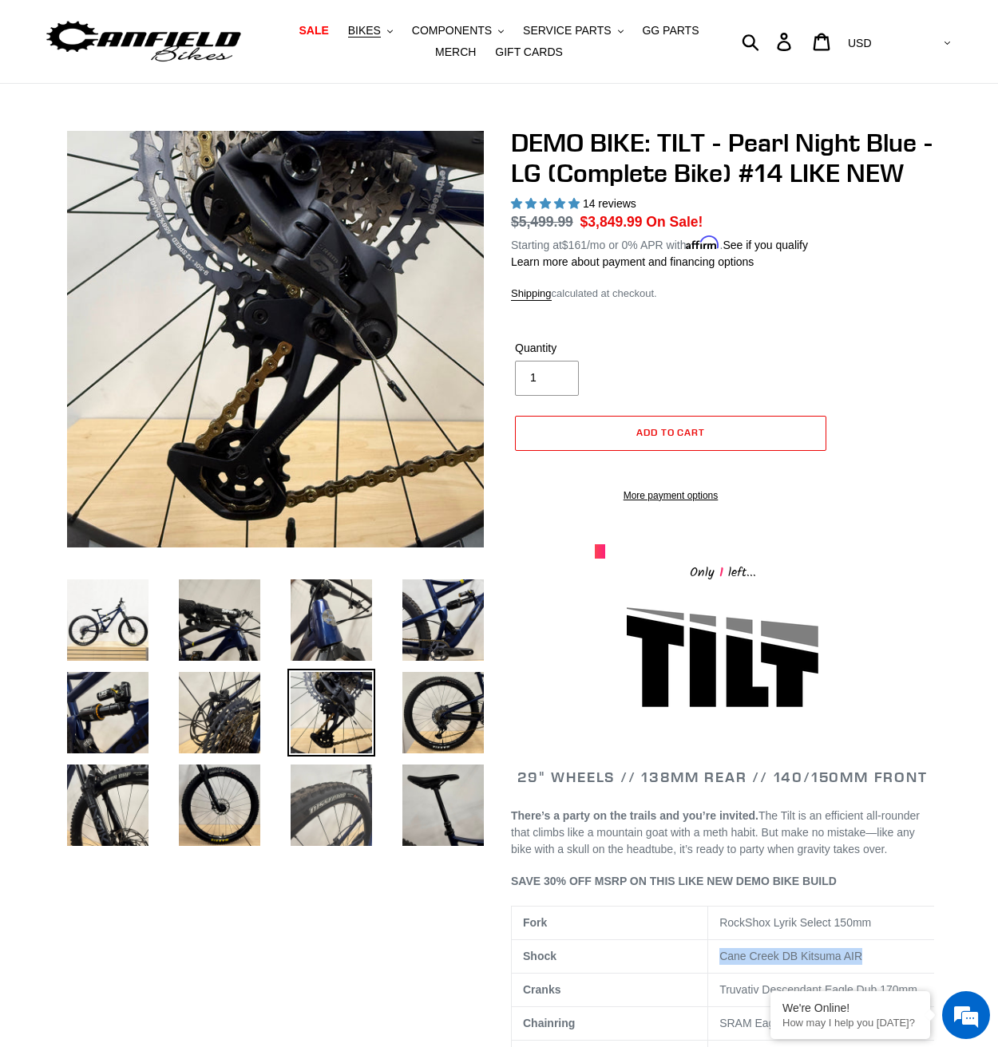
click at [355, 828] on img at bounding box center [331, 805] width 88 height 88
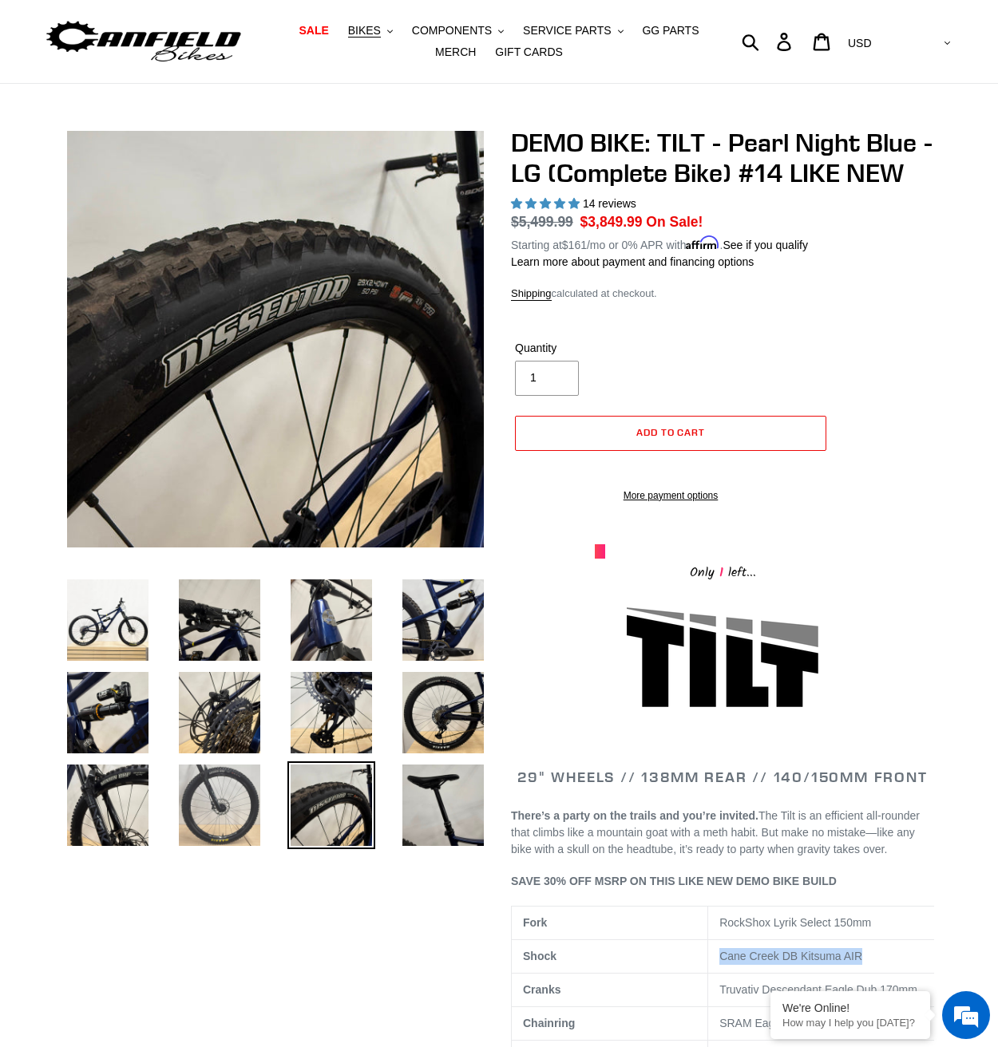
click at [243, 822] on img at bounding box center [220, 805] width 88 height 88
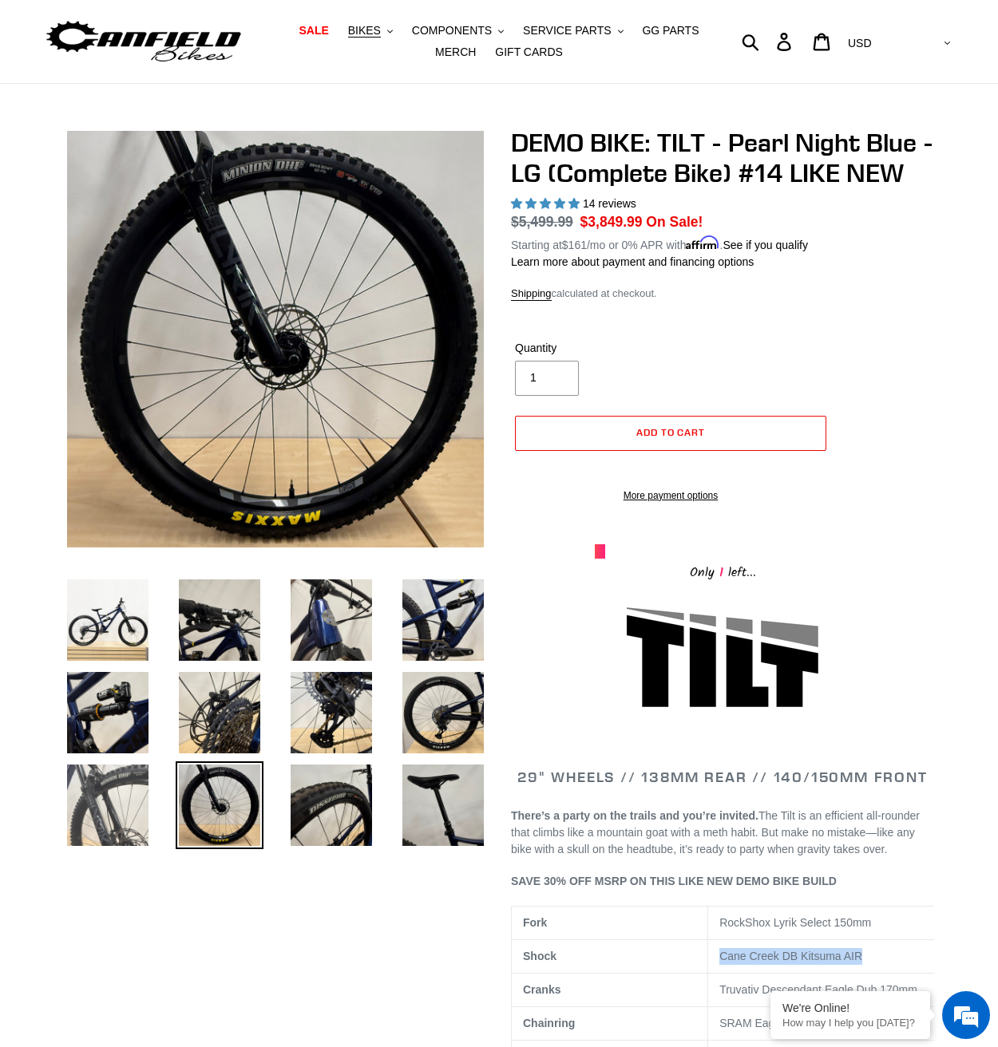
click at [67, 840] on img at bounding box center [108, 805] width 88 height 88
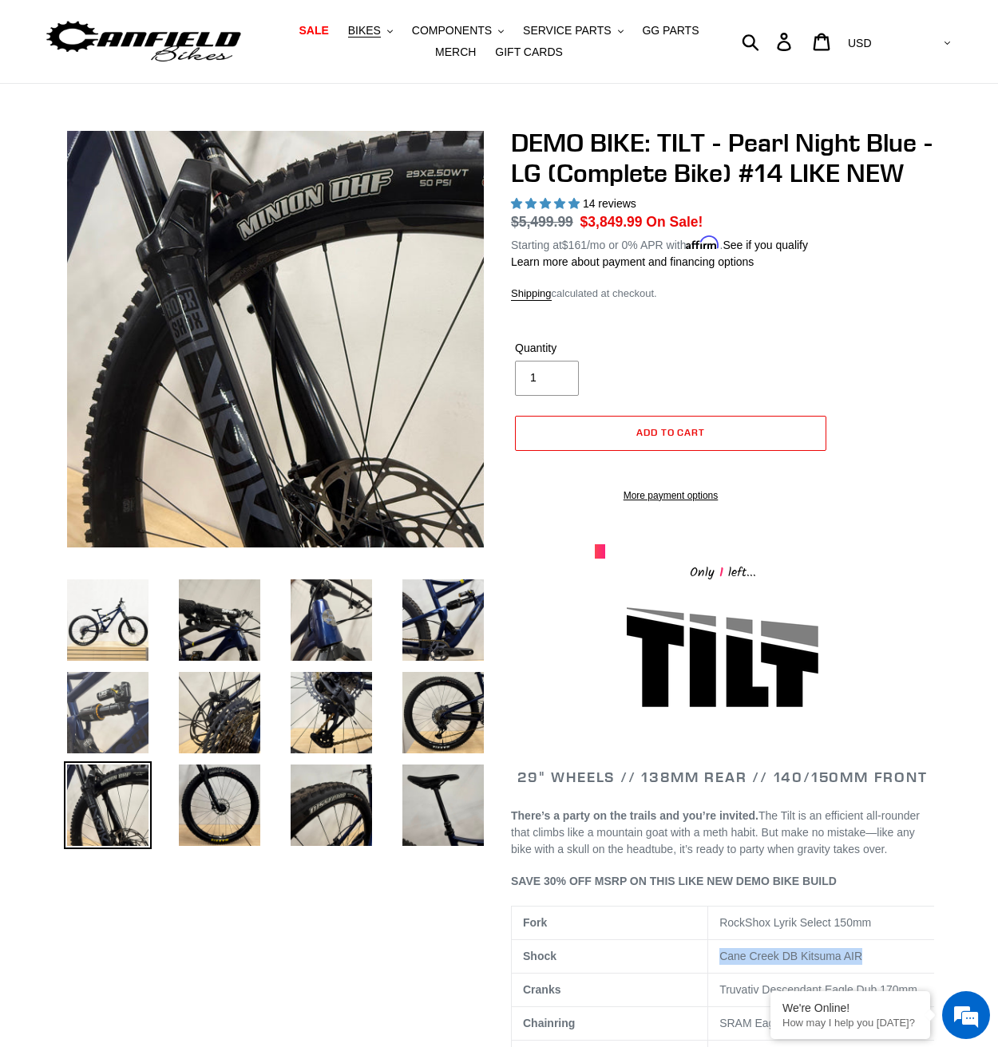
click at [87, 736] on img at bounding box center [108, 713] width 88 height 88
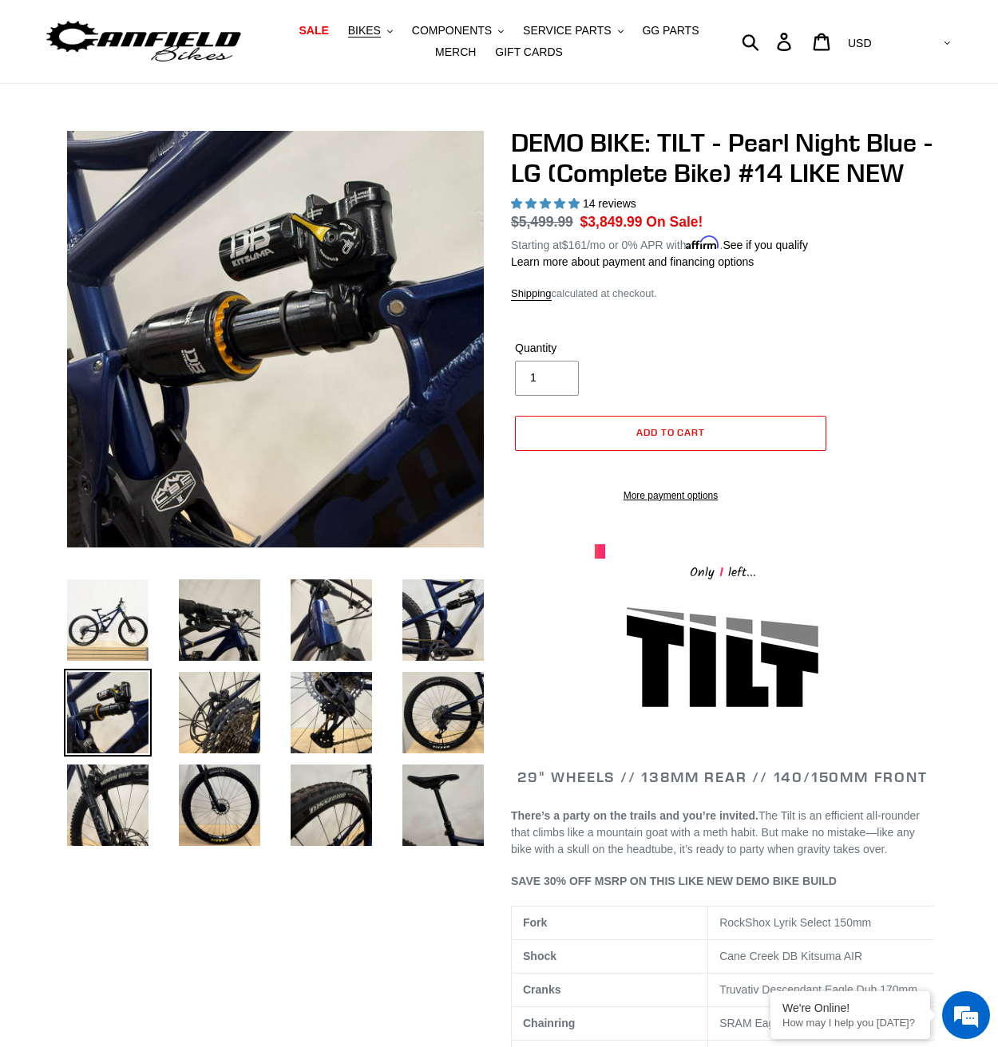
click at [77, 642] on img at bounding box center [108, 620] width 88 height 88
